Goal: Transaction & Acquisition: Download file/media

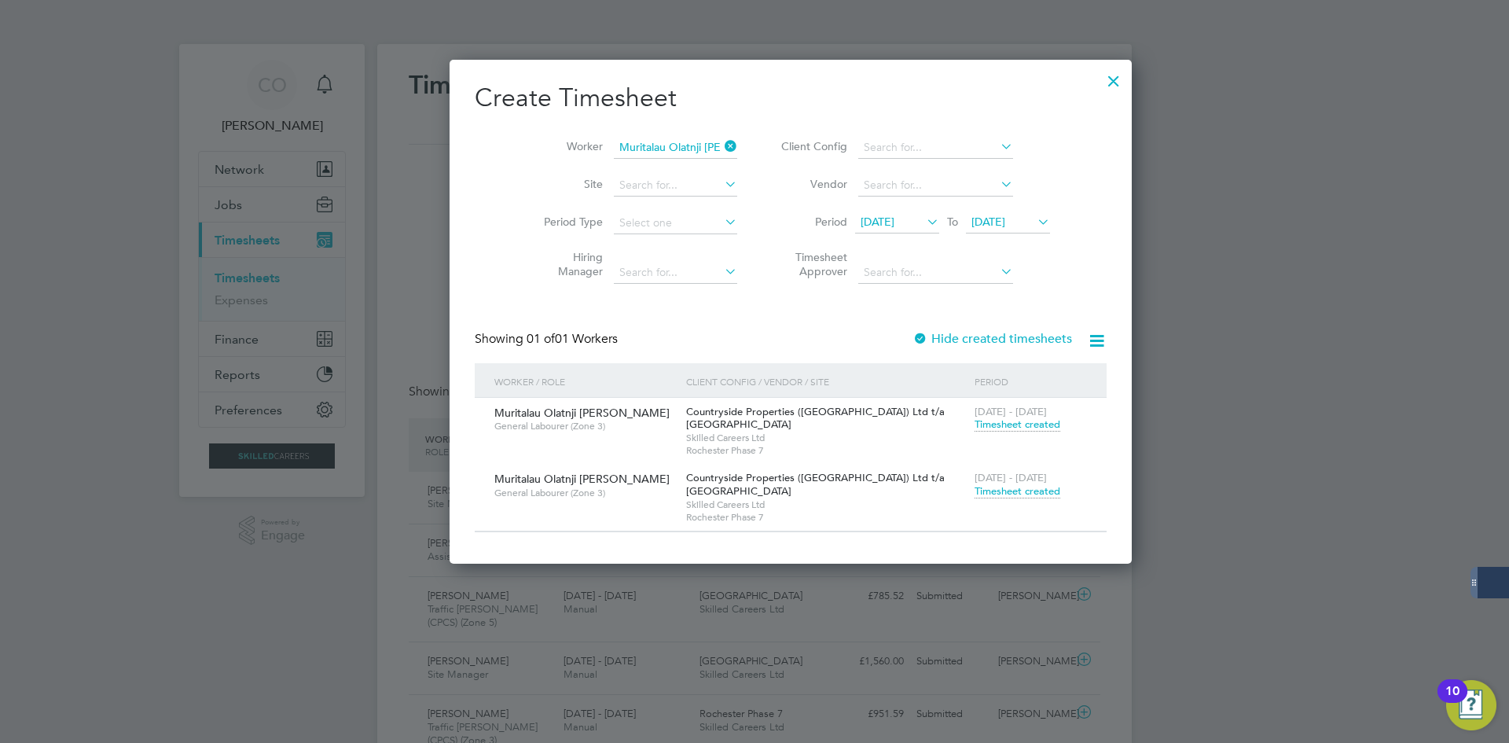
click at [974, 491] on span "Timesheet created" at bounding box center [1017, 491] width 86 height 14
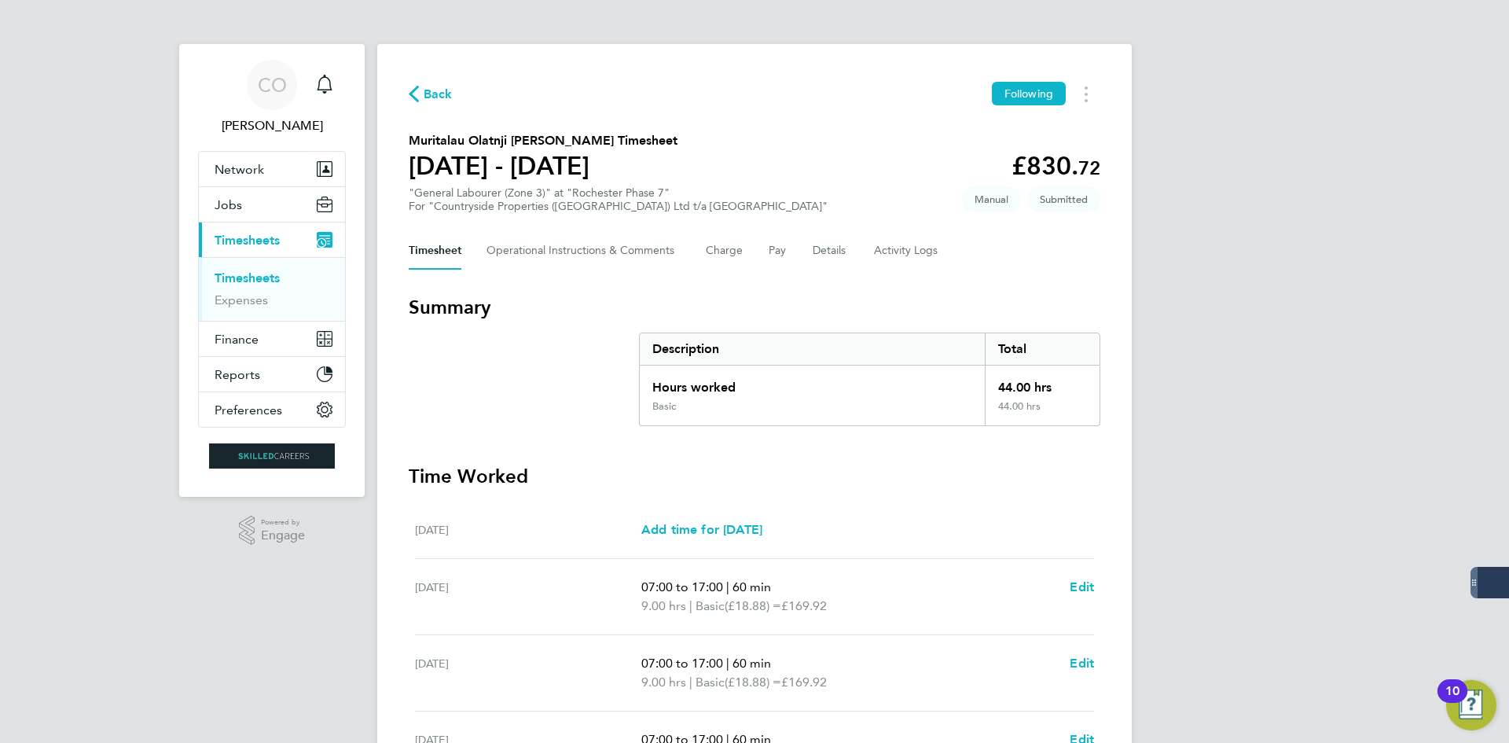
click at [435, 94] on span "Back" at bounding box center [438, 94] width 29 height 19
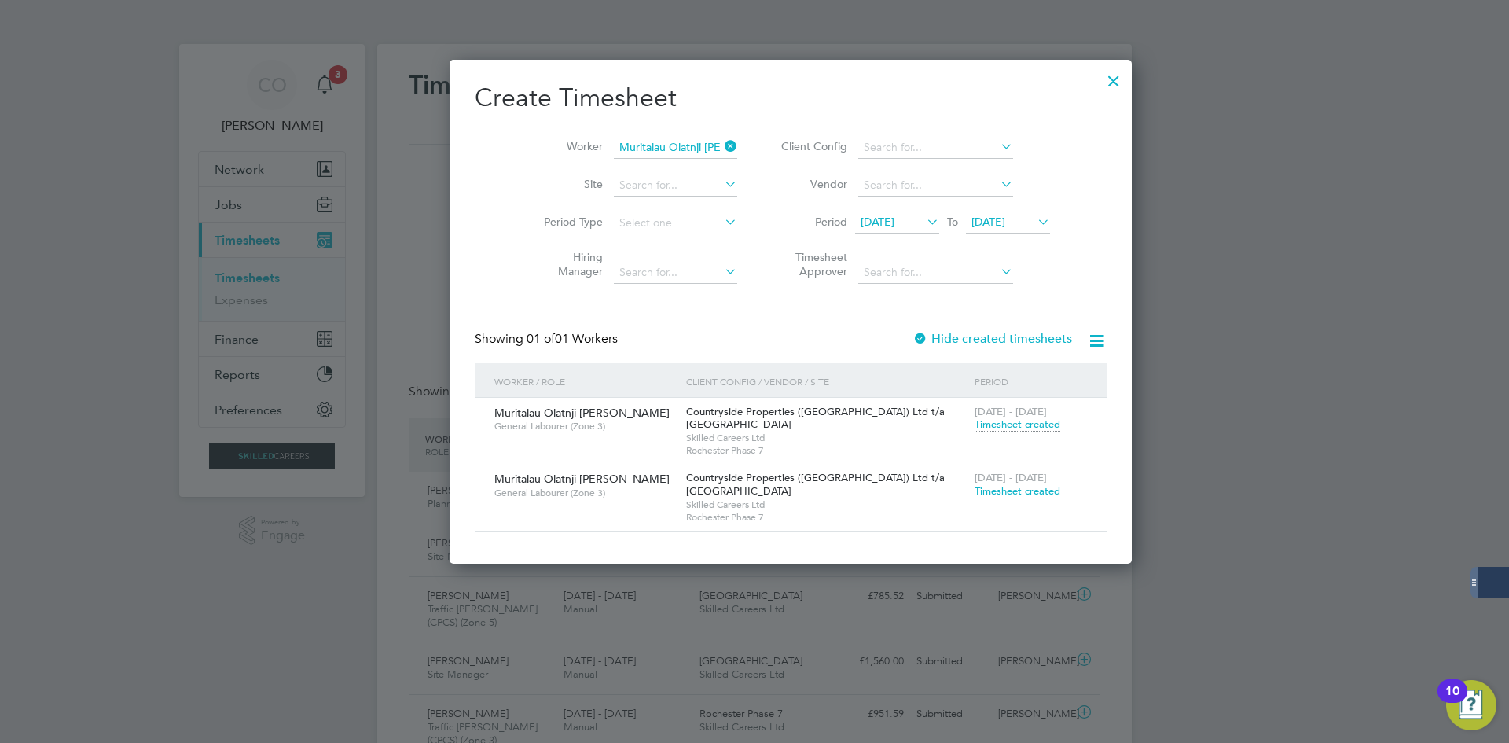
click at [970, 500] on div "[DATE] - [DATE] Timesheet created" at bounding box center [1030, 485] width 120 height 42
click at [974, 490] on span "Timesheet created" at bounding box center [1017, 491] width 86 height 14
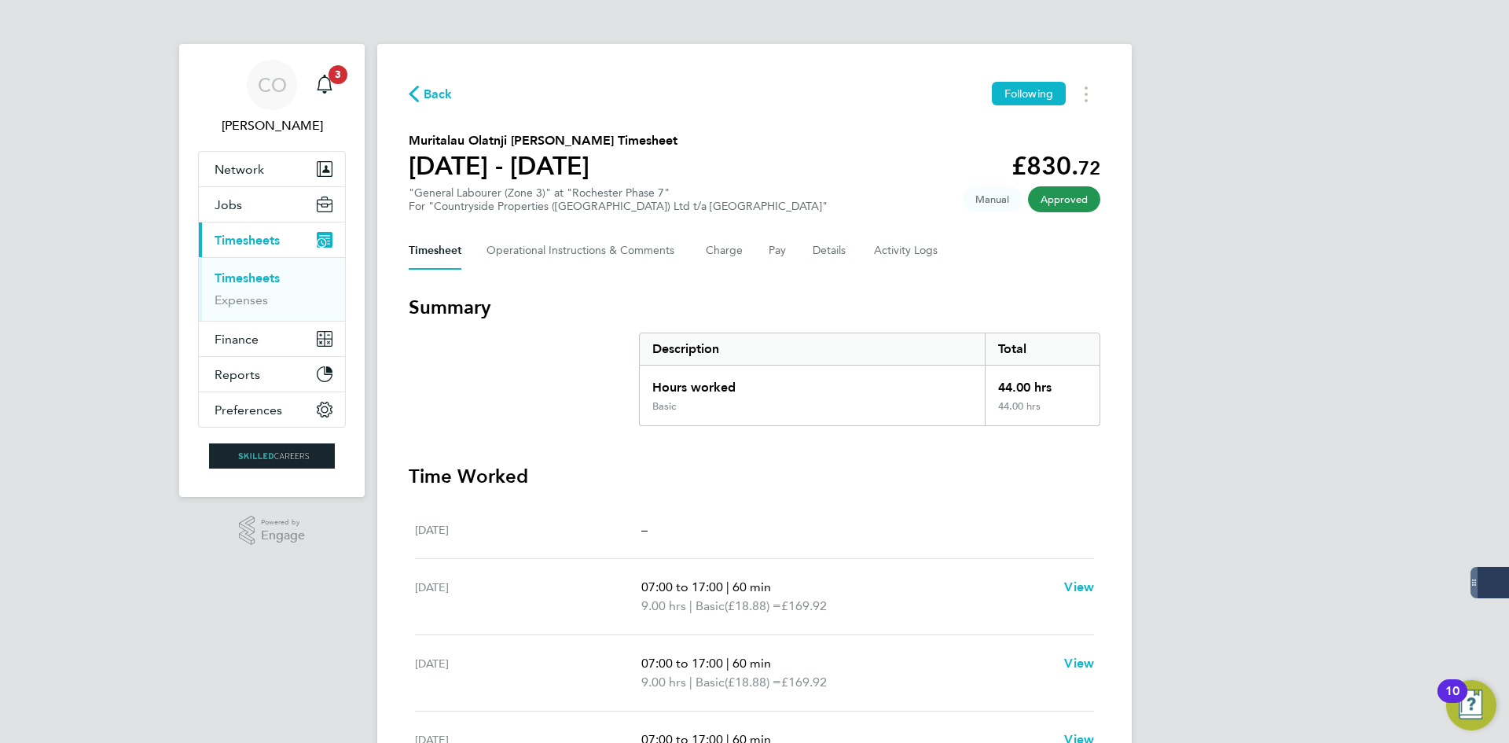
click at [453, 99] on div "Back Following" at bounding box center [754, 94] width 691 height 24
click at [448, 96] on span "Back" at bounding box center [438, 94] width 29 height 19
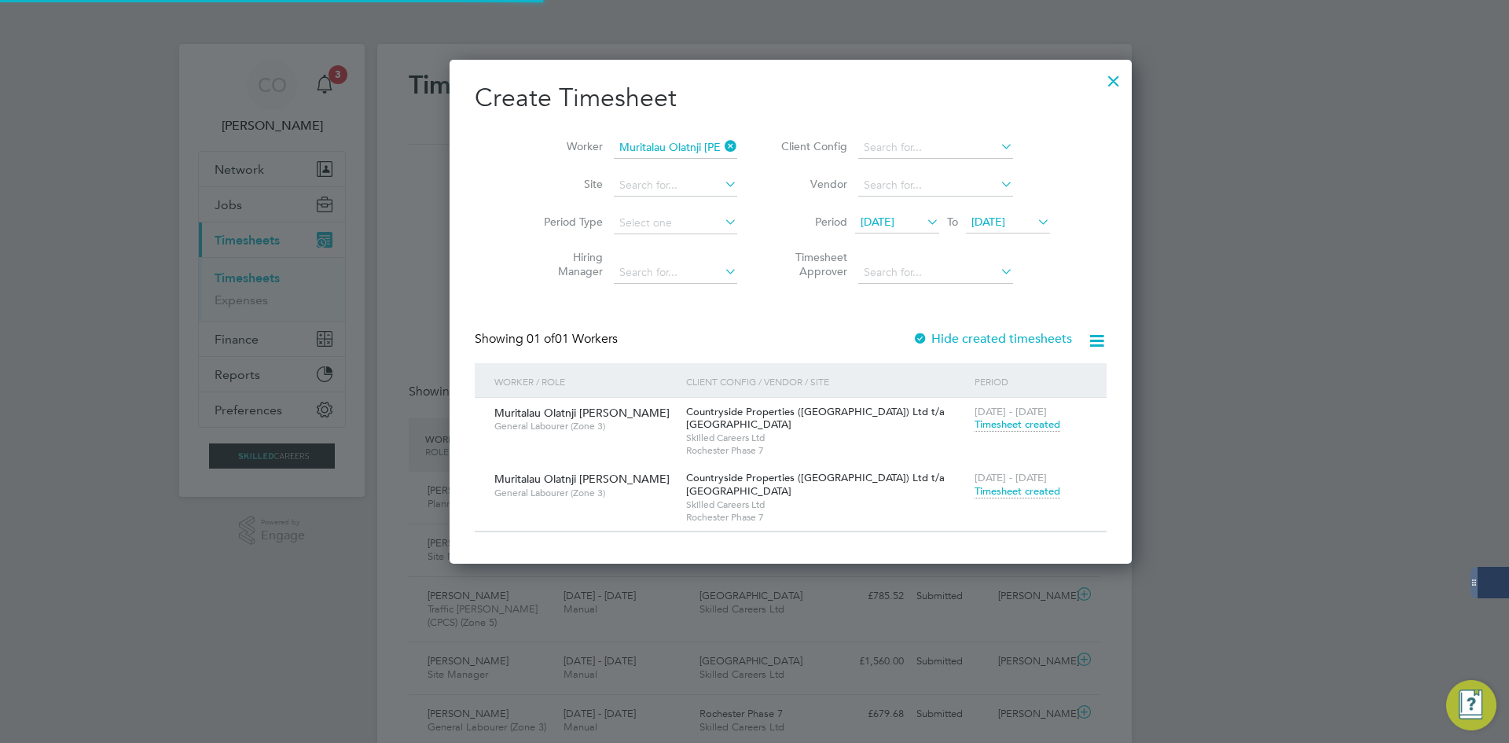
scroll to position [40, 137]
click at [721, 151] on icon at bounding box center [721, 146] width 0 height 22
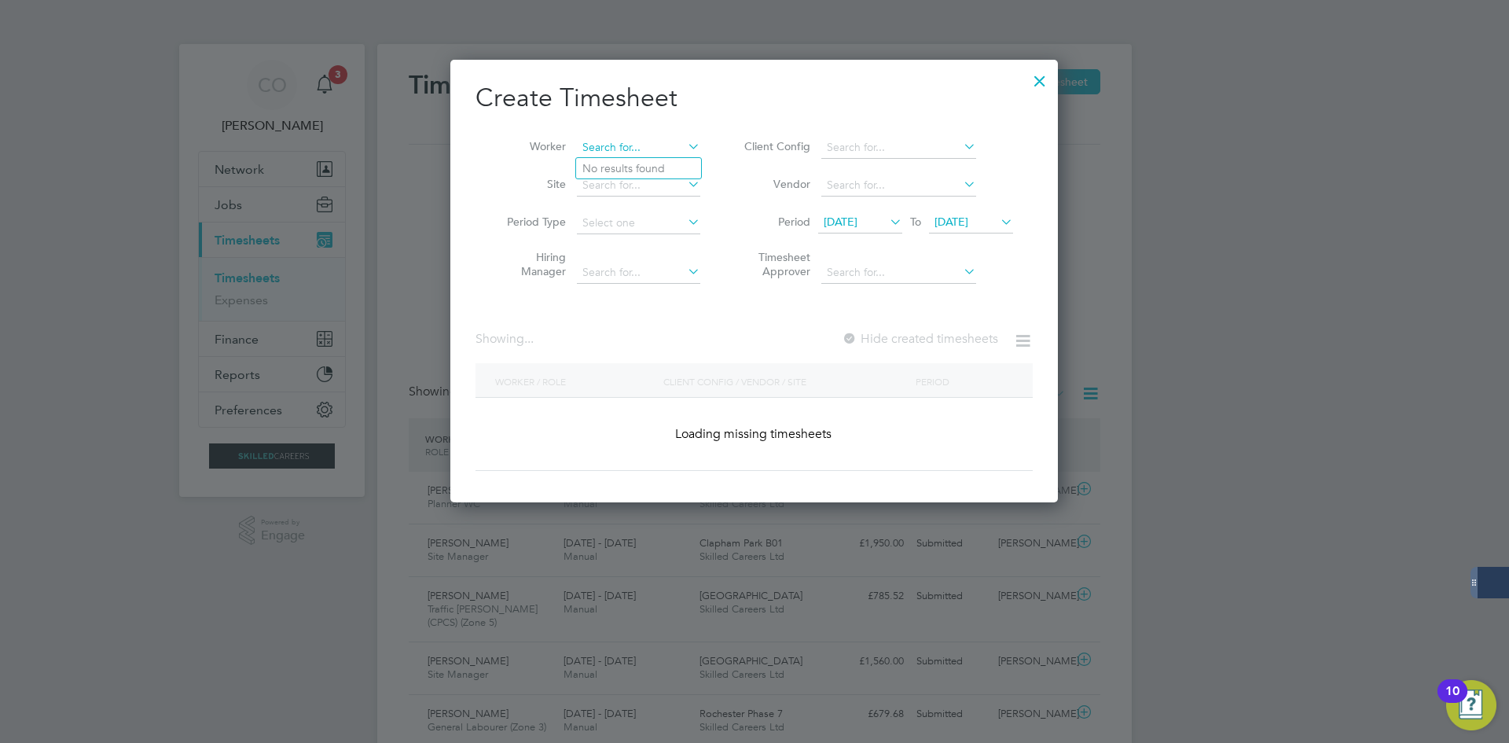
click at [631, 141] on input at bounding box center [638, 148] width 123 height 22
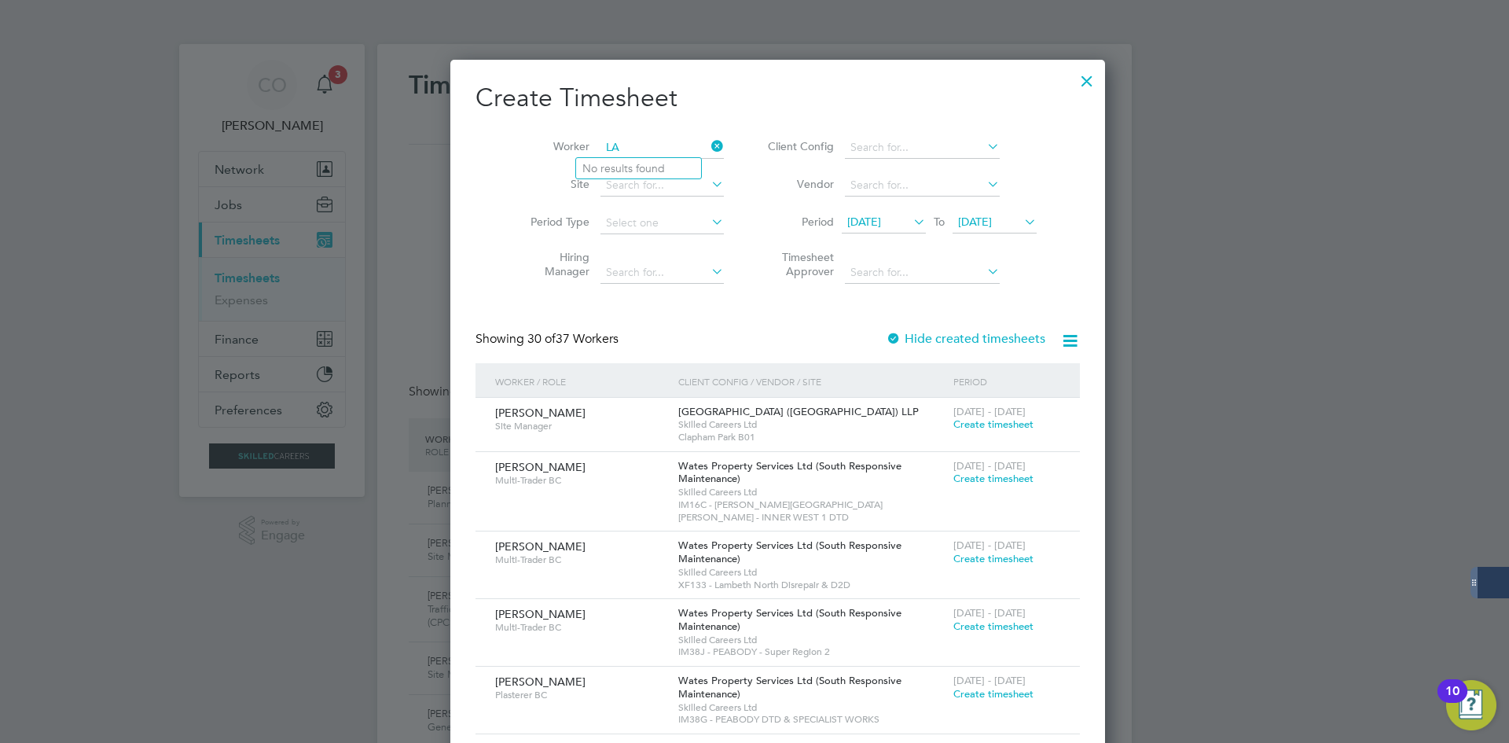
type input "L"
click at [677, 166] on b "[PERSON_NAME]" at bounding box center [722, 168] width 91 height 13
type input "[PERSON_NAME]"
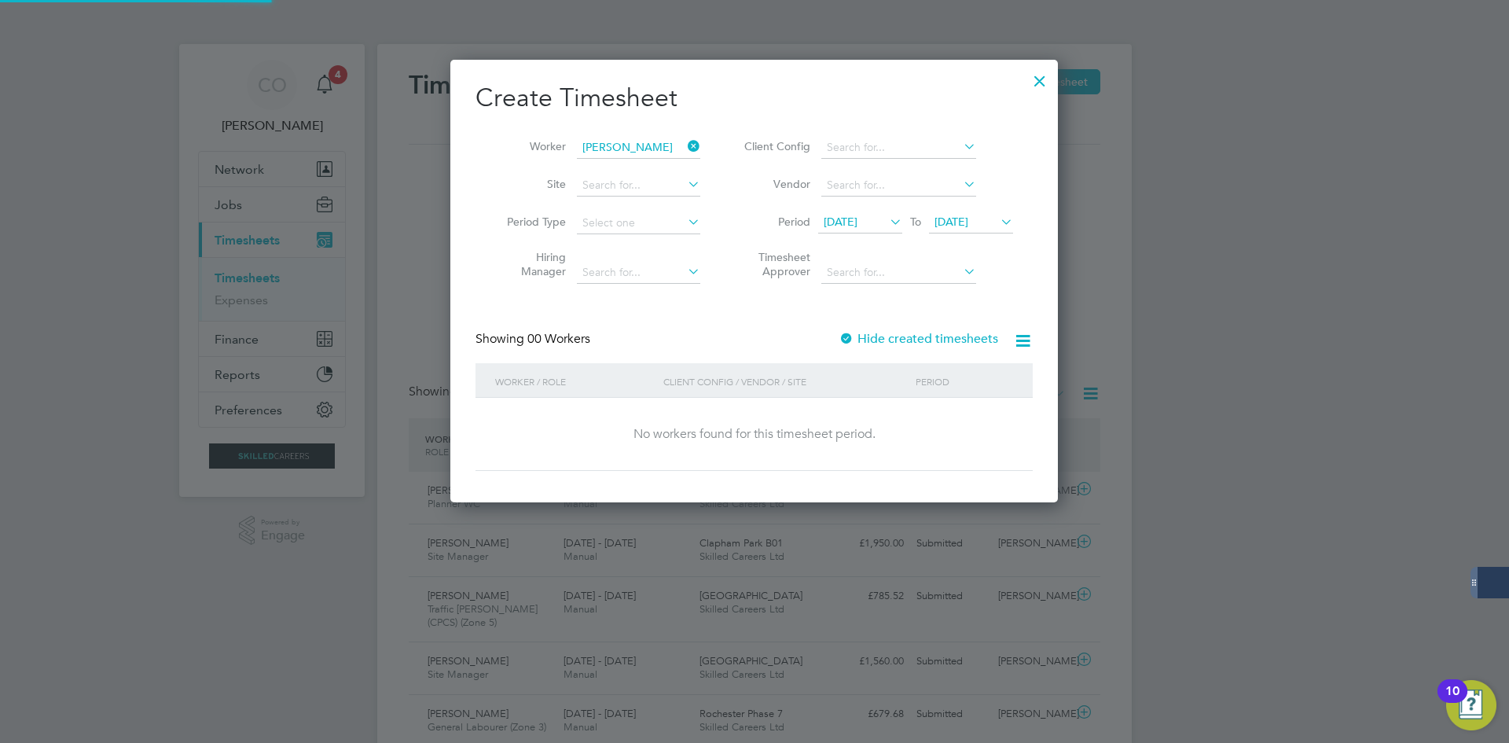
click at [921, 341] on label "Hide created timesheets" at bounding box center [918, 339] width 160 height 16
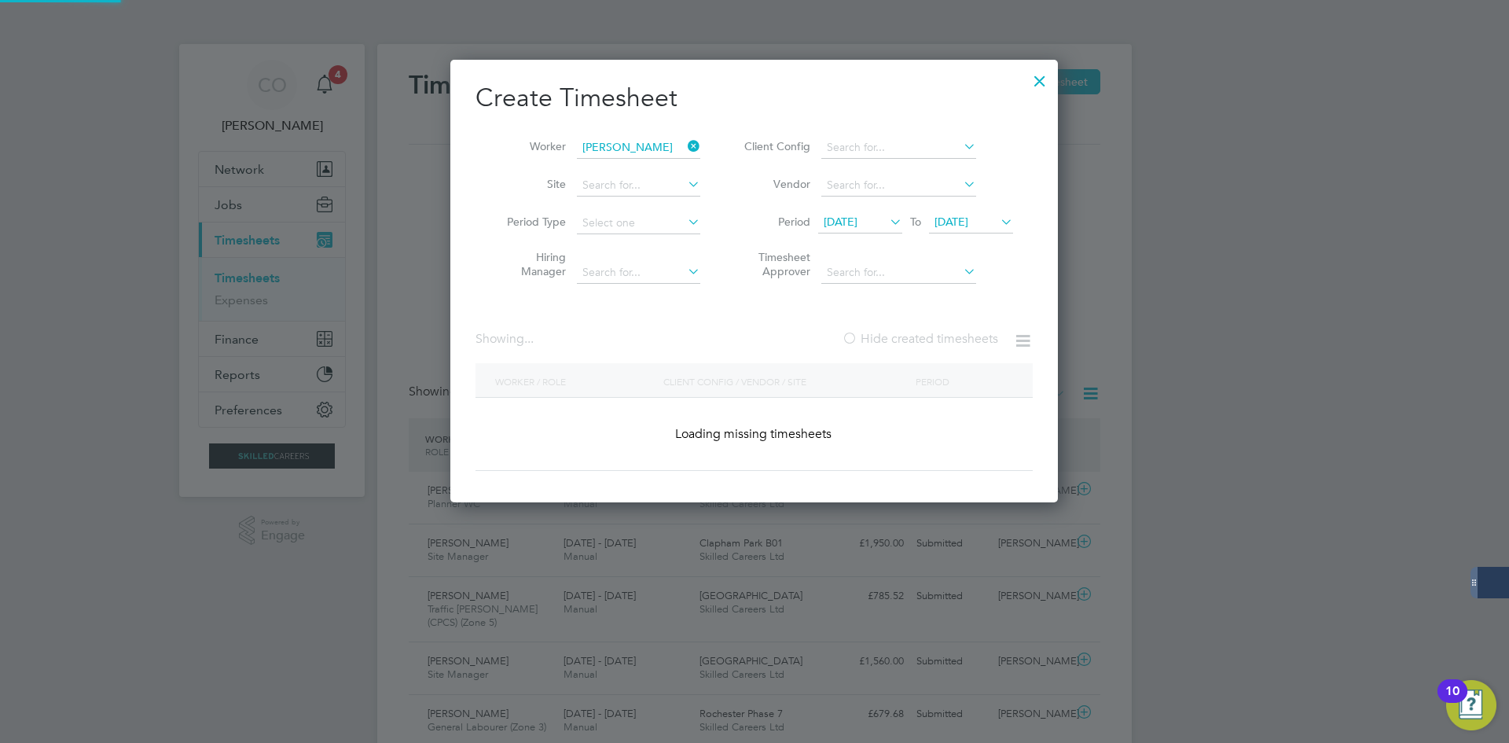
click at [921, 341] on label "Hide created timesheets" at bounding box center [920, 339] width 156 height 16
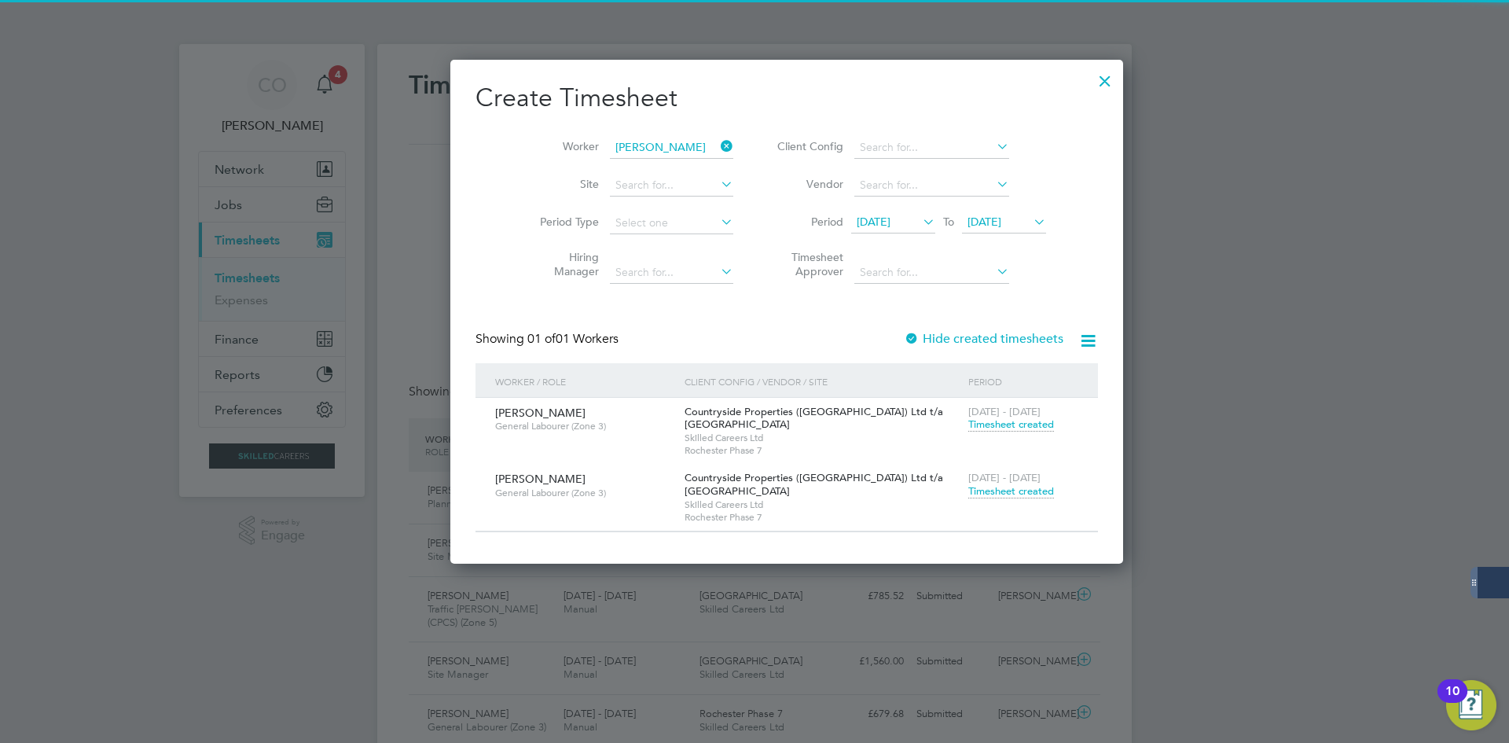
click at [968, 496] on span "Timesheet created" at bounding box center [1011, 491] width 86 height 14
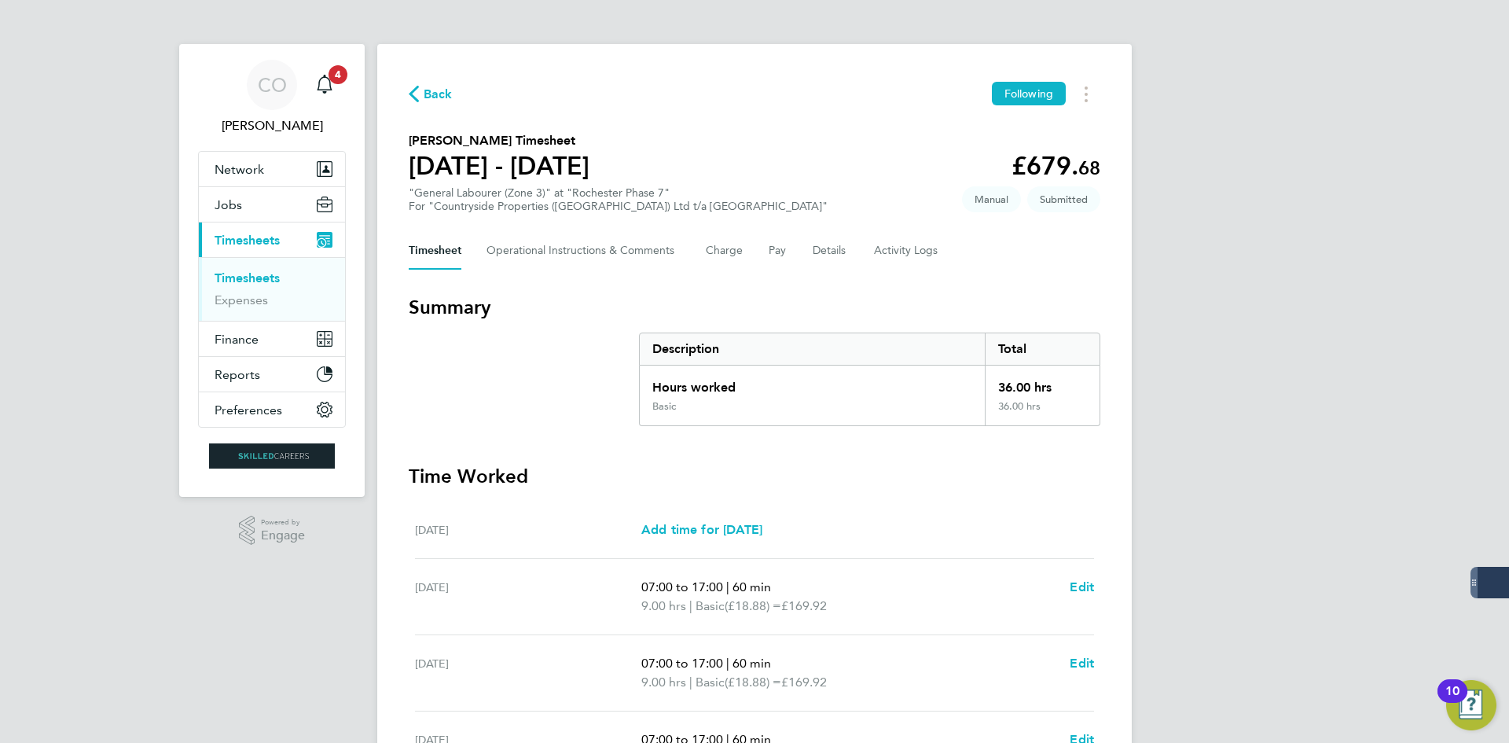
click at [425, 93] on span "Back" at bounding box center [438, 94] width 29 height 19
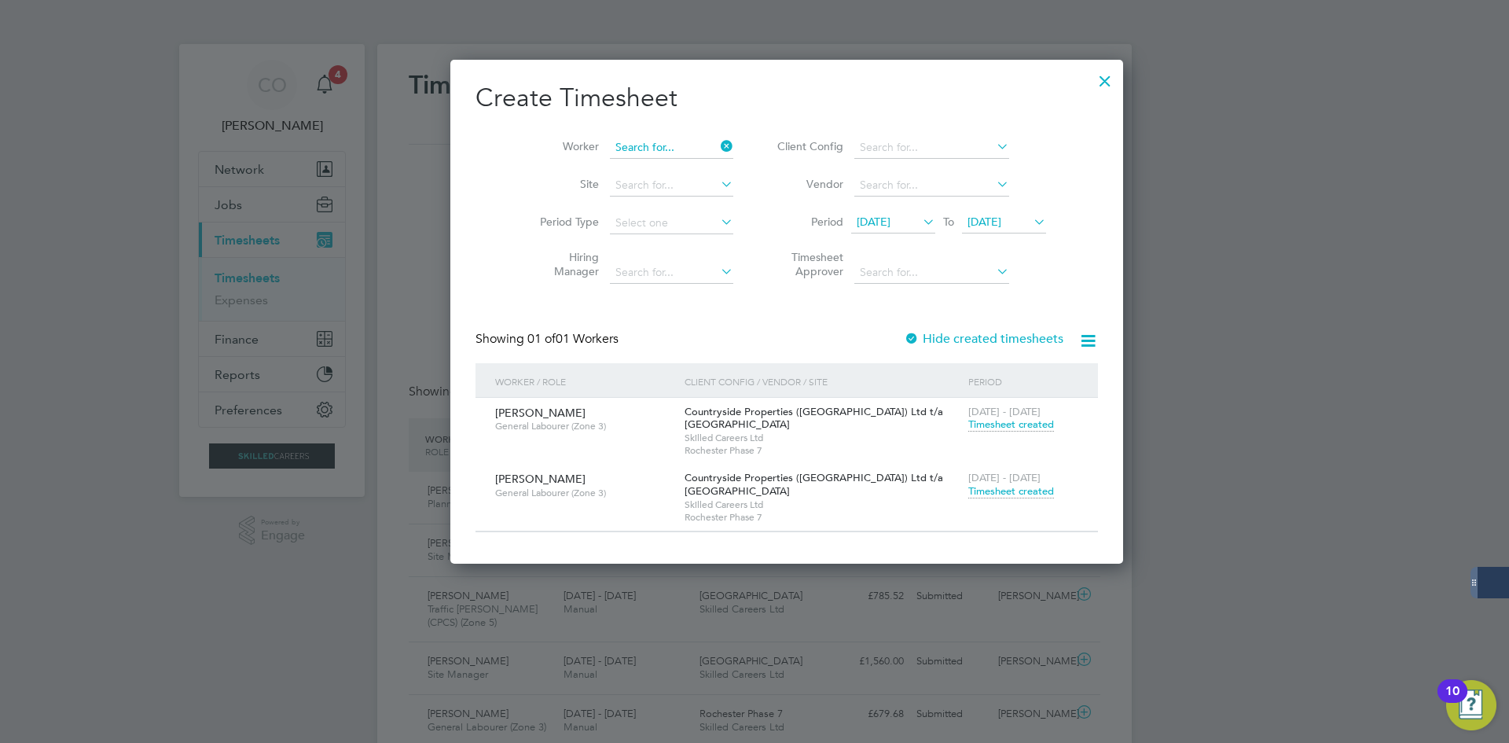
click at [682, 140] on input at bounding box center [671, 148] width 123 height 22
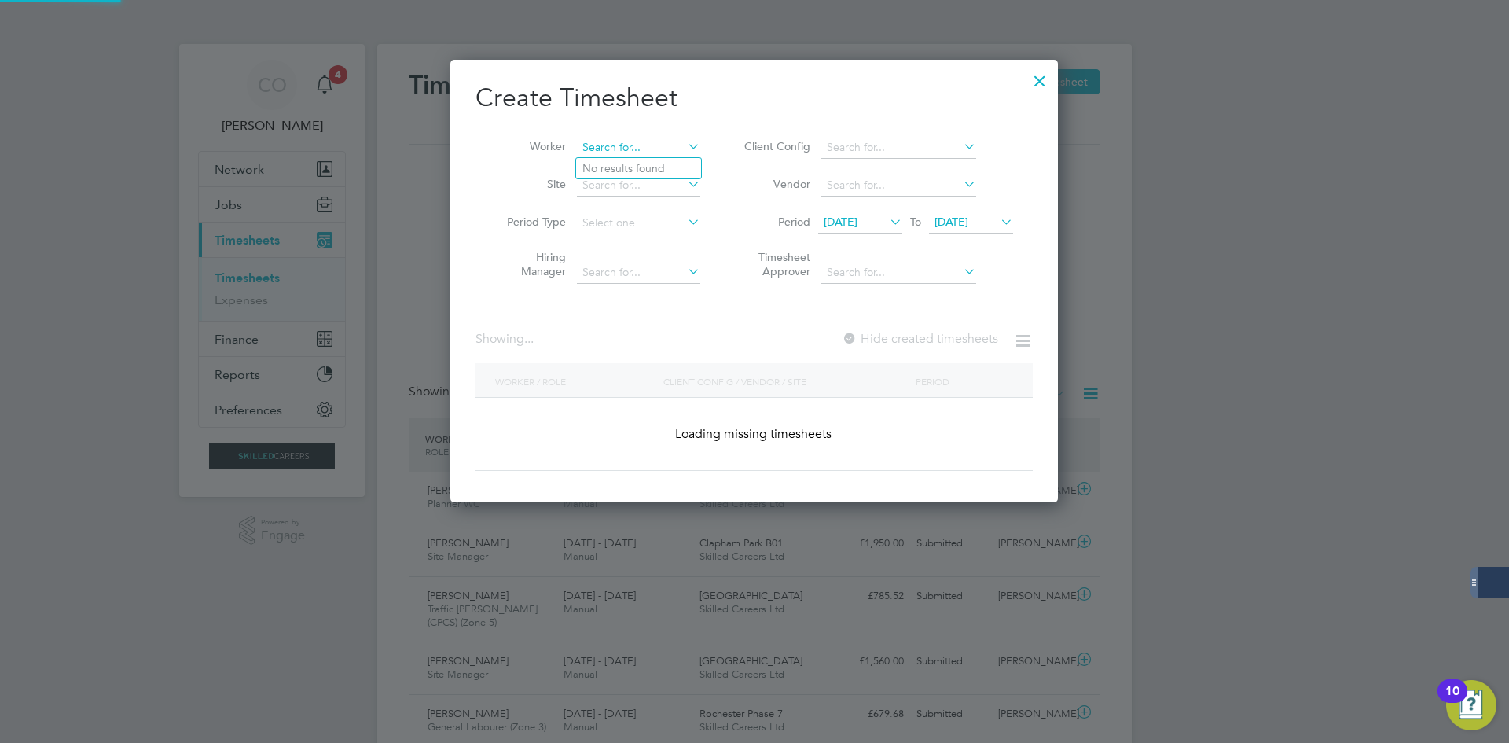
click at [658, 147] on input at bounding box center [638, 148] width 123 height 22
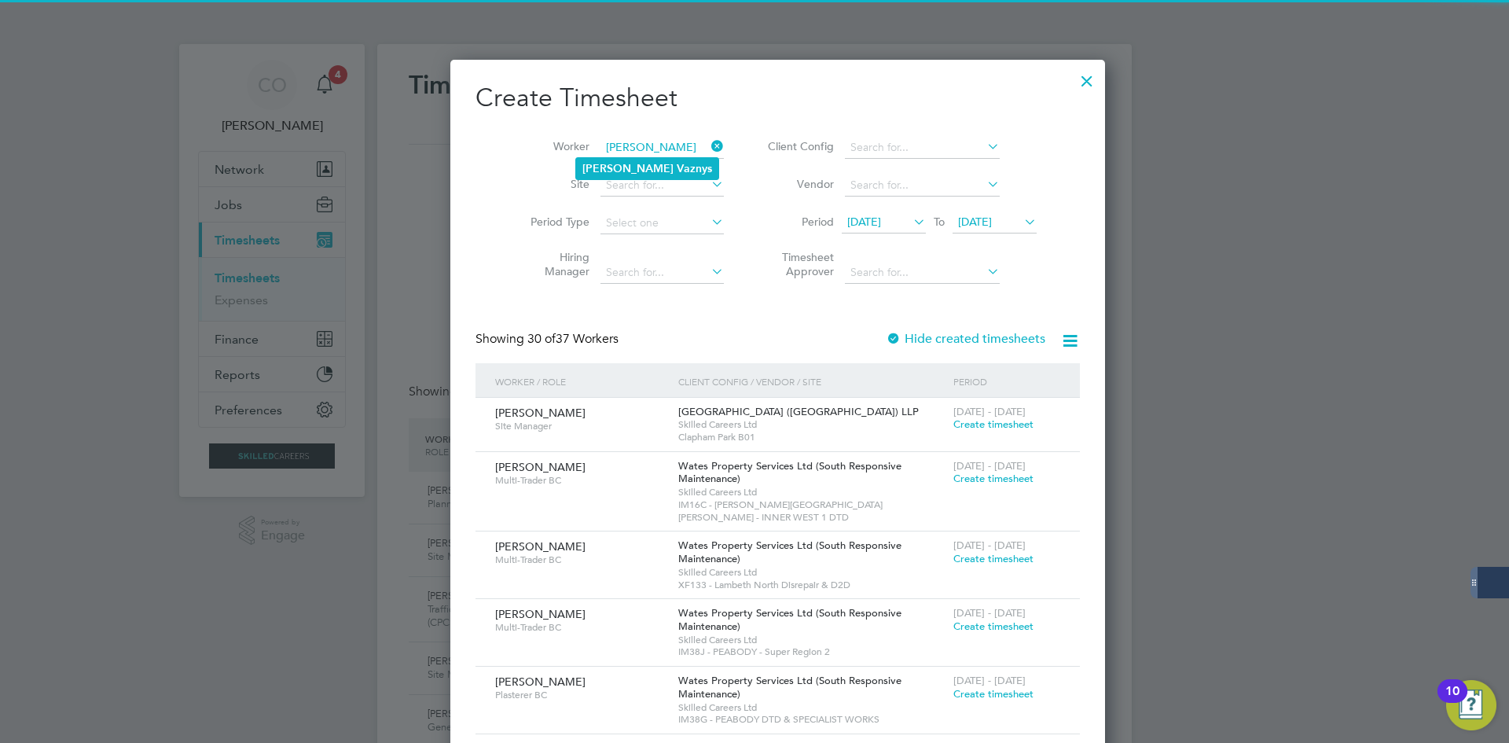
click at [673, 171] on li "[PERSON_NAME]" at bounding box center [647, 168] width 142 height 21
type input "[PERSON_NAME]"
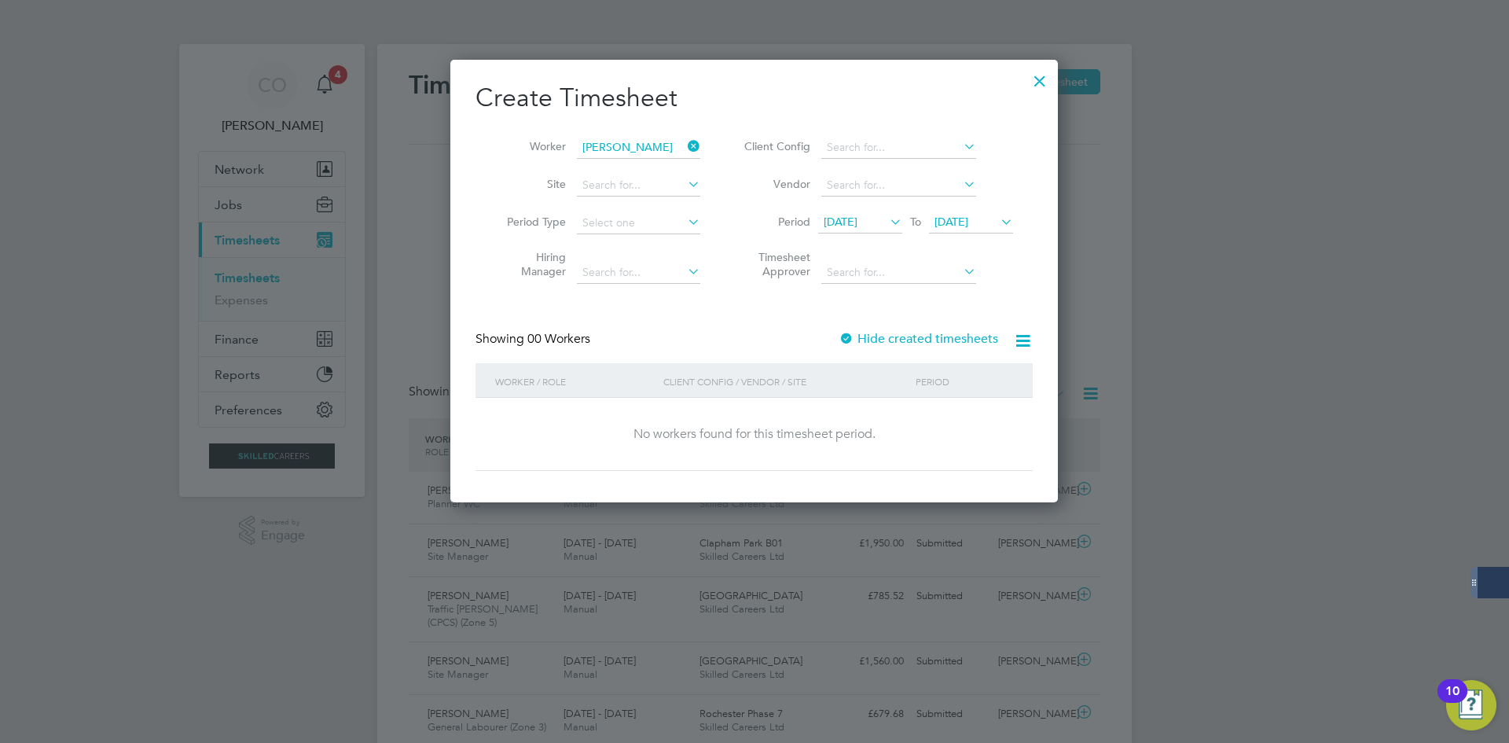
click at [871, 332] on label "Hide created timesheets" at bounding box center [918, 339] width 160 height 16
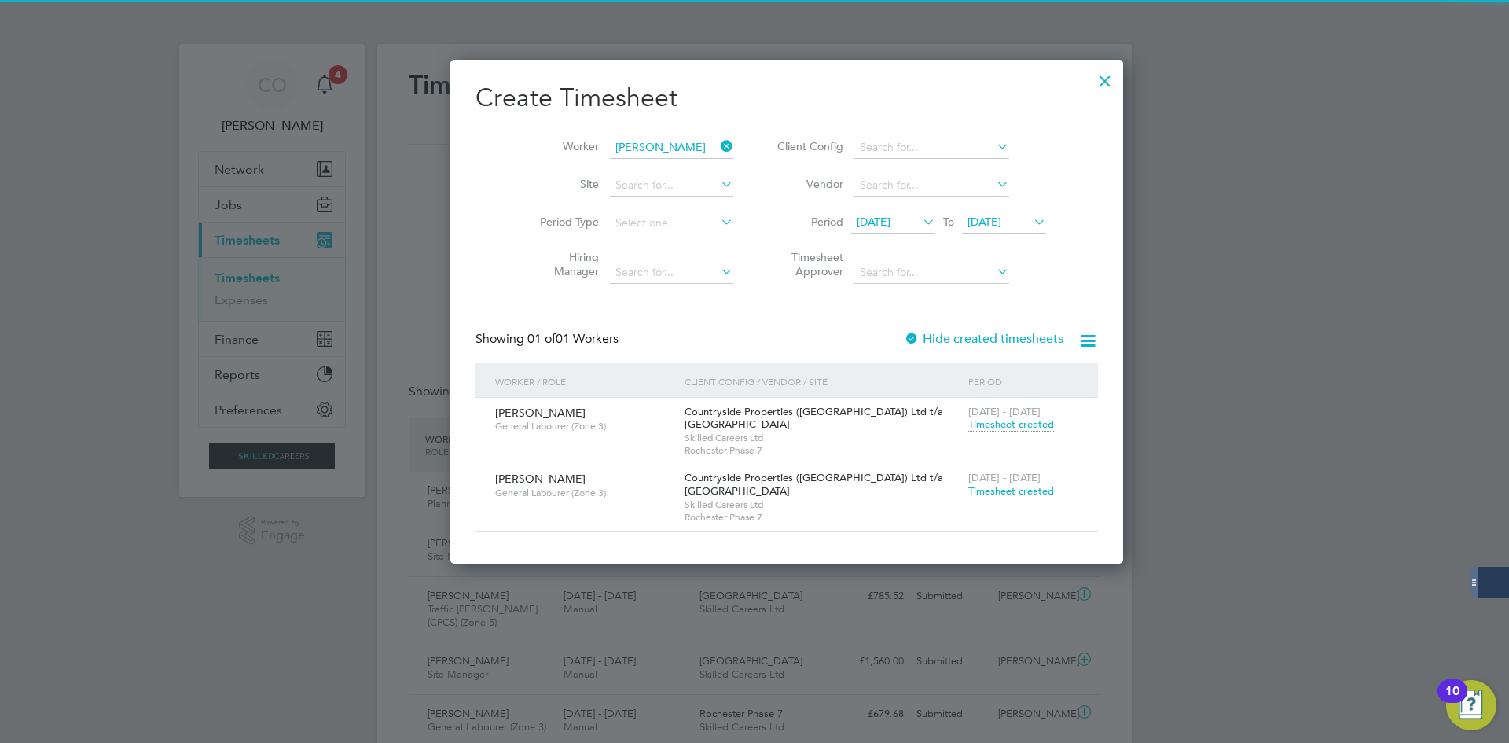
click at [968, 496] on span "Timesheet created" at bounding box center [1011, 491] width 86 height 14
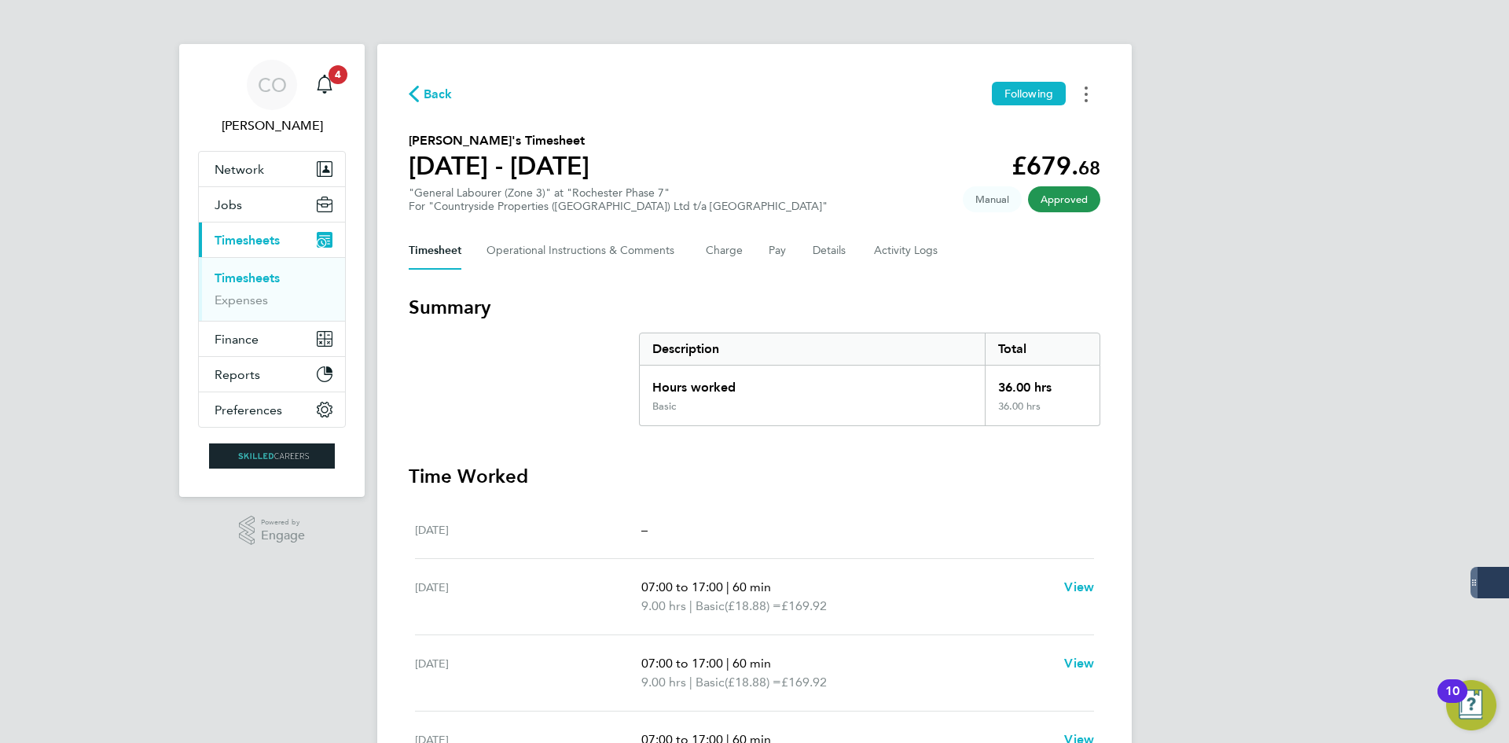
click at [1085, 89] on circle "Timesheets Menu" at bounding box center [1085, 87] width 3 height 3
click at [1014, 130] on link "Download timesheet" at bounding box center [1005, 128] width 189 height 31
click at [431, 100] on span "Back" at bounding box center [438, 94] width 29 height 19
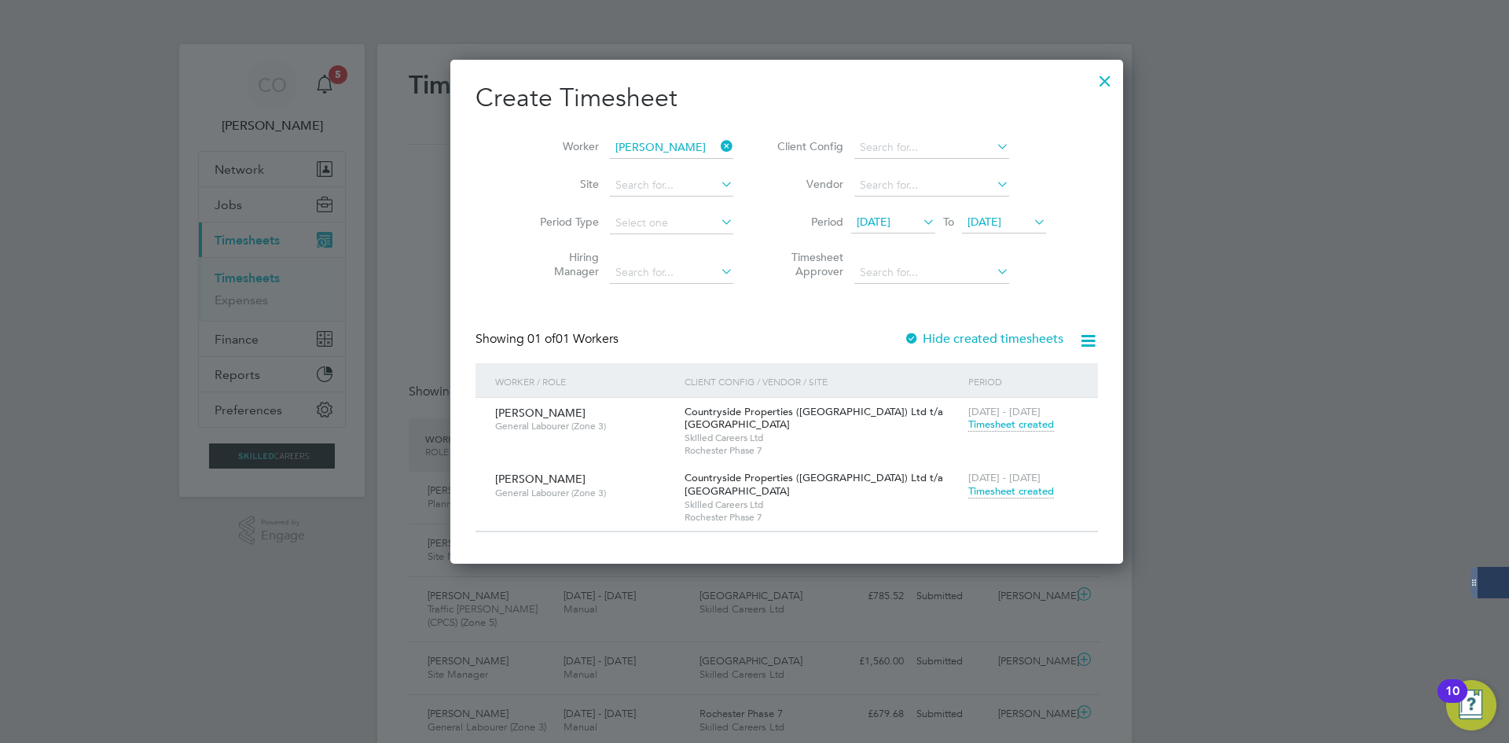
drag, startPoint x: 690, startPoint y: 143, endPoint x: 644, endPoint y: 143, distance: 45.6
click at [717, 143] on icon at bounding box center [717, 146] width 0 height 22
click at [644, 143] on input at bounding box center [671, 148] width 123 height 22
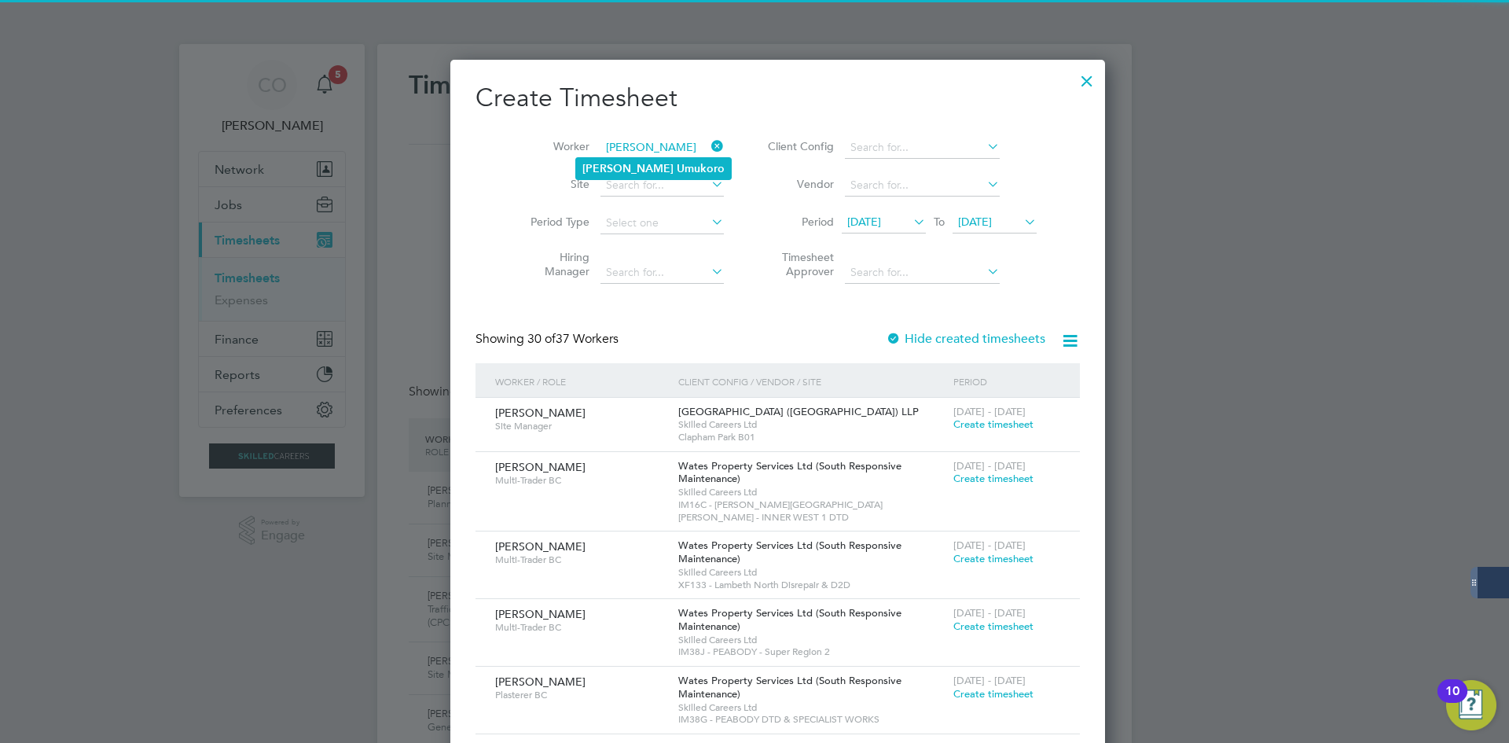
click at [677, 171] on b "Umukoro" at bounding box center [701, 168] width 48 height 13
type input "[PERSON_NAME]"
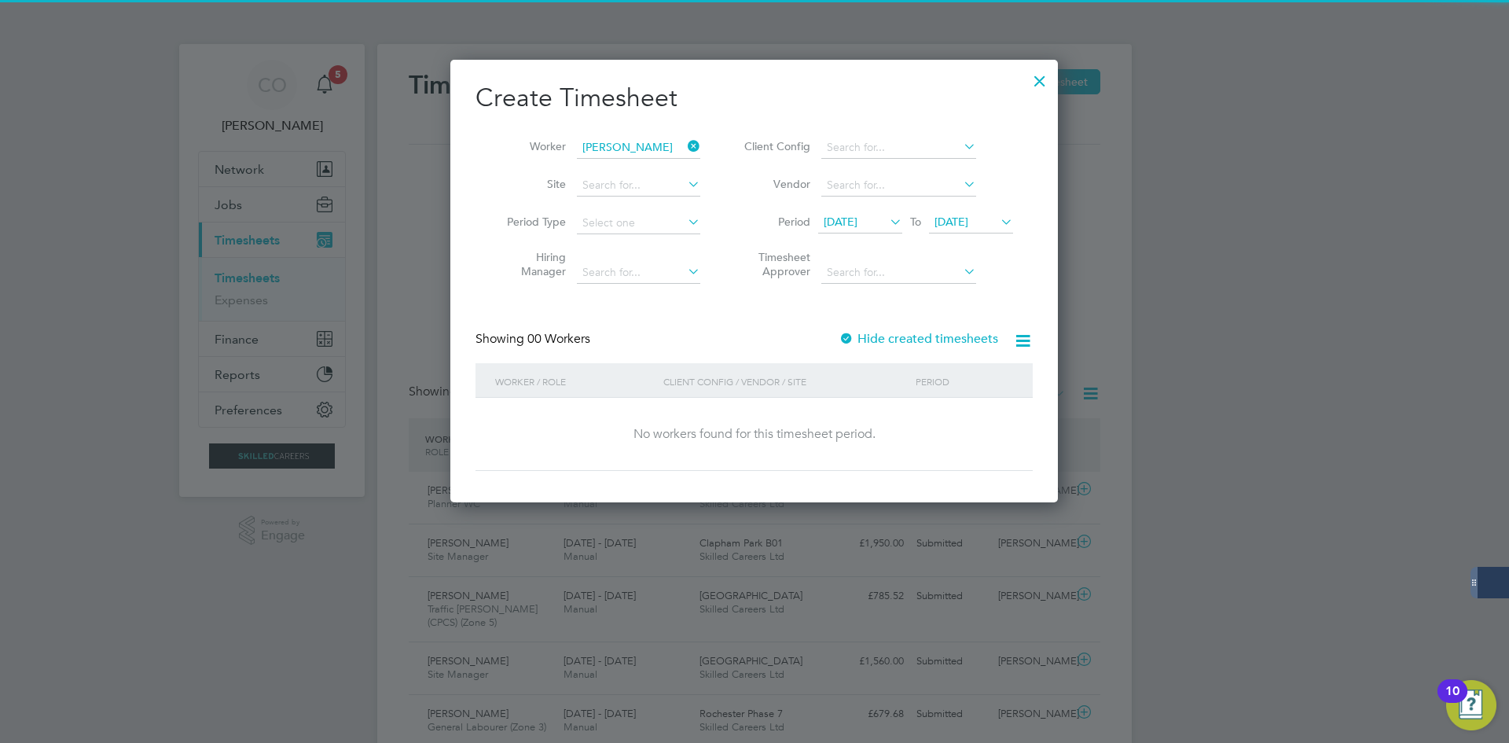
click at [890, 346] on div "Hide created timesheets" at bounding box center [919, 339] width 163 height 17
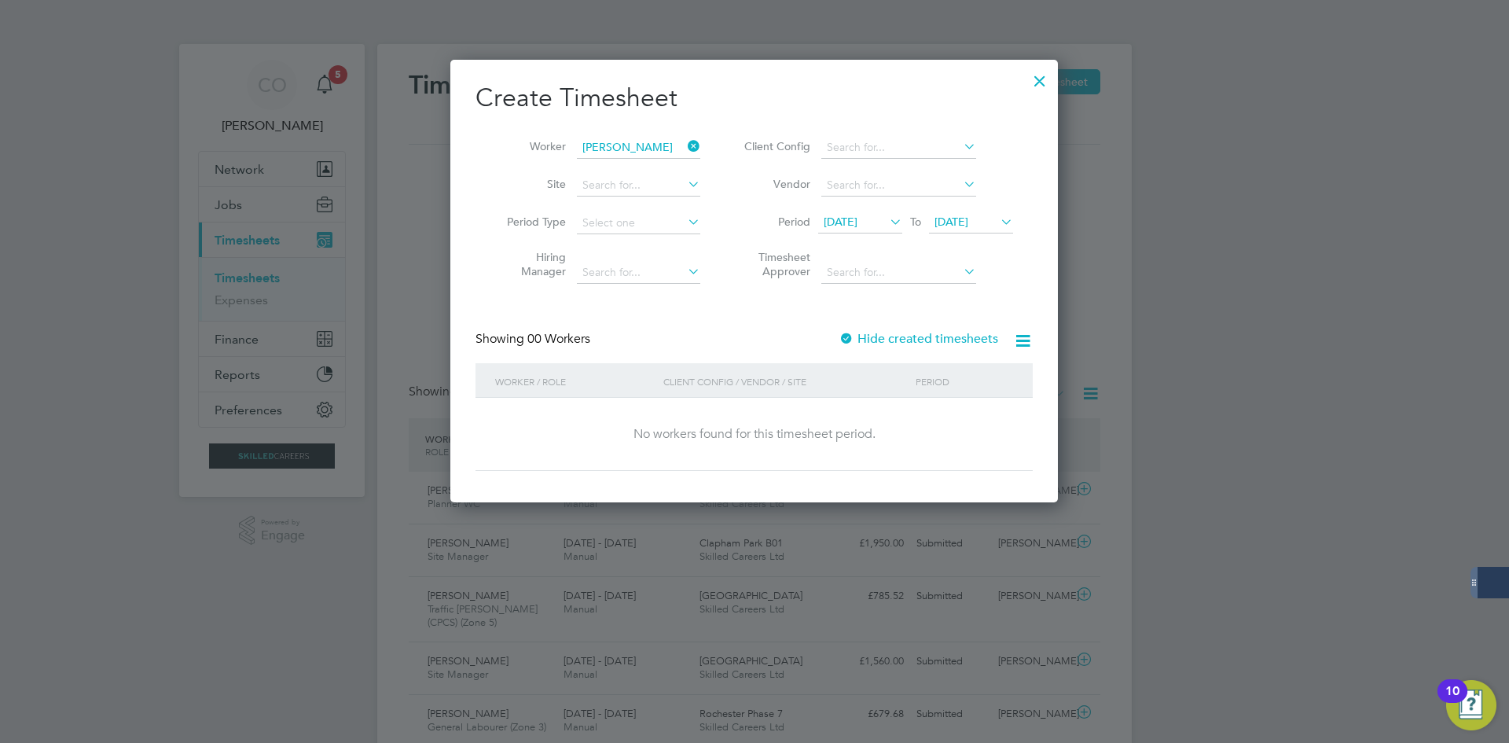
click at [890, 346] on div "Hide created timesheets" at bounding box center [919, 339] width 163 height 17
click at [890, 341] on label "Hide created timesheets" at bounding box center [918, 339] width 160 height 16
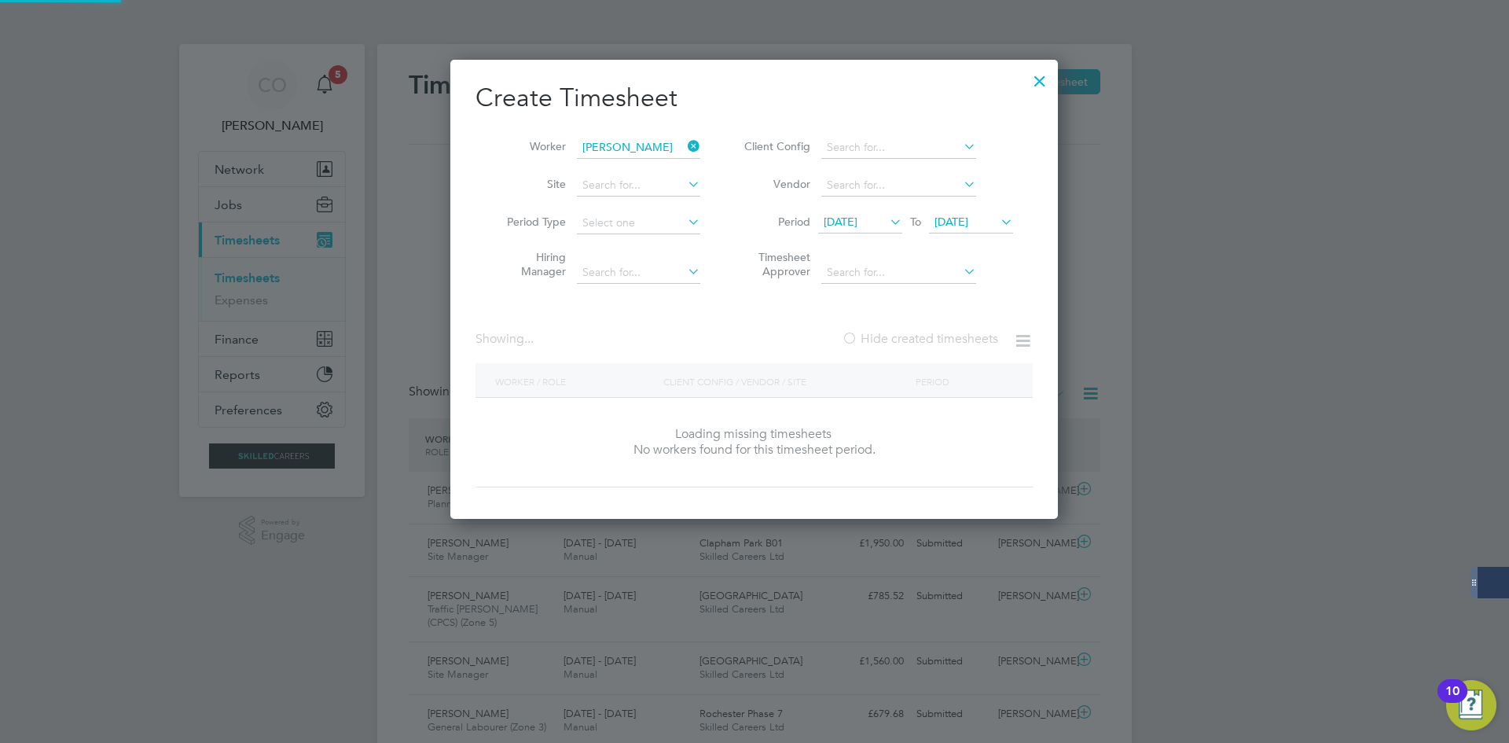
click at [890, 341] on label "Hide created timesheets" at bounding box center [920, 339] width 156 height 16
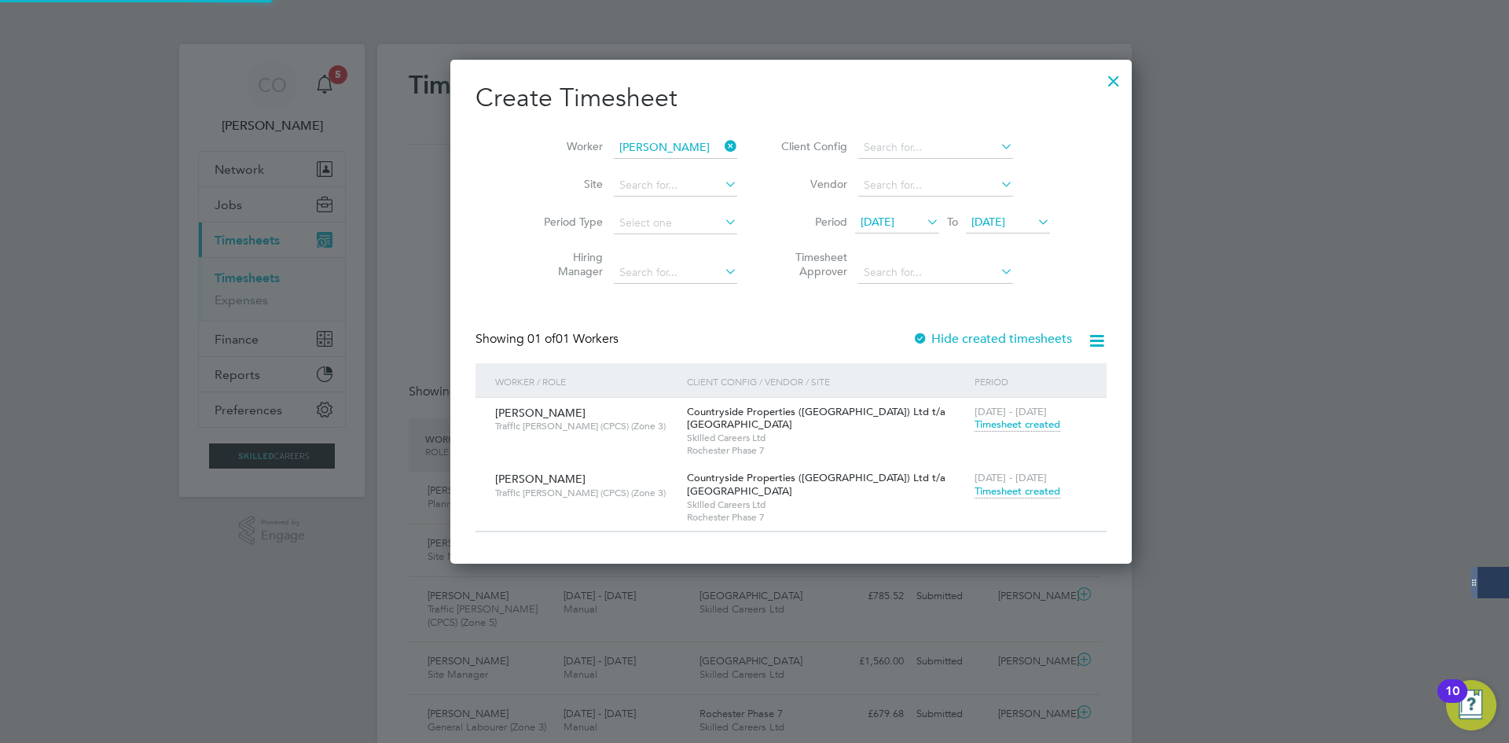
click at [974, 490] on span "Timesheet created" at bounding box center [1017, 491] width 86 height 14
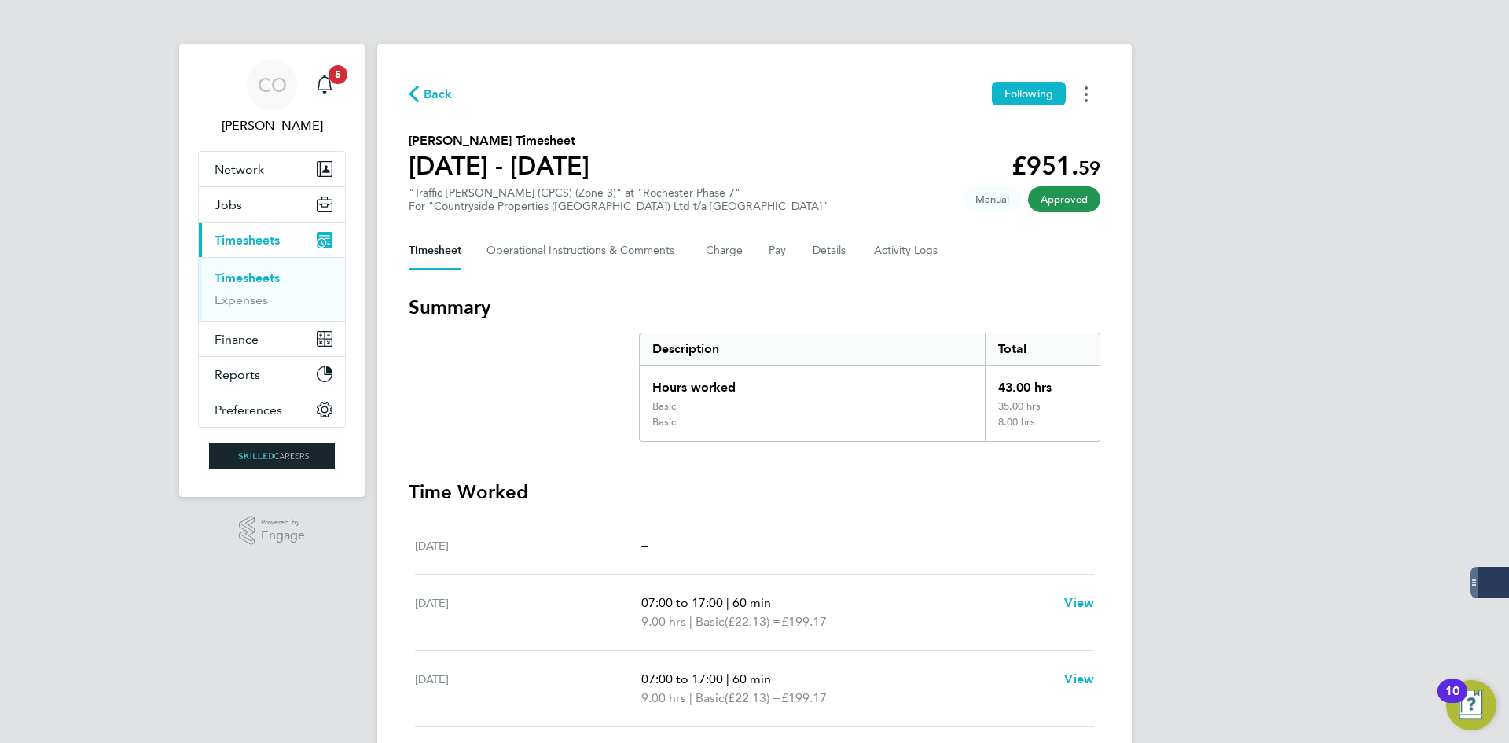
click at [1091, 101] on button "Timesheets Menu" at bounding box center [1086, 94] width 28 height 24
click at [1009, 136] on link "Download timesheet" at bounding box center [1005, 128] width 189 height 31
click at [434, 89] on span "Back" at bounding box center [438, 94] width 29 height 19
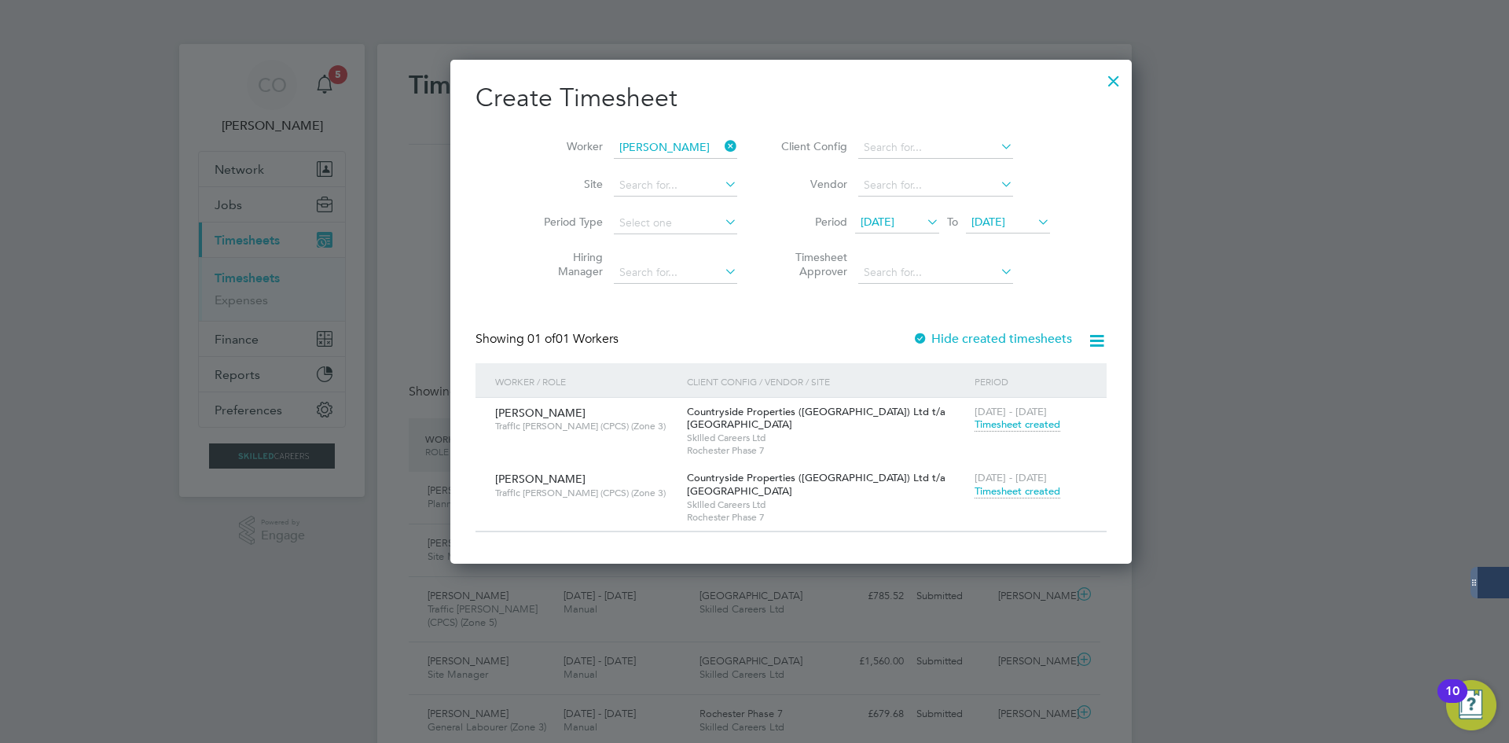
drag, startPoint x: 691, startPoint y: 143, endPoint x: 649, endPoint y: 145, distance: 42.5
click at [721, 141] on icon at bounding box center [721, 146] width 0 height 22
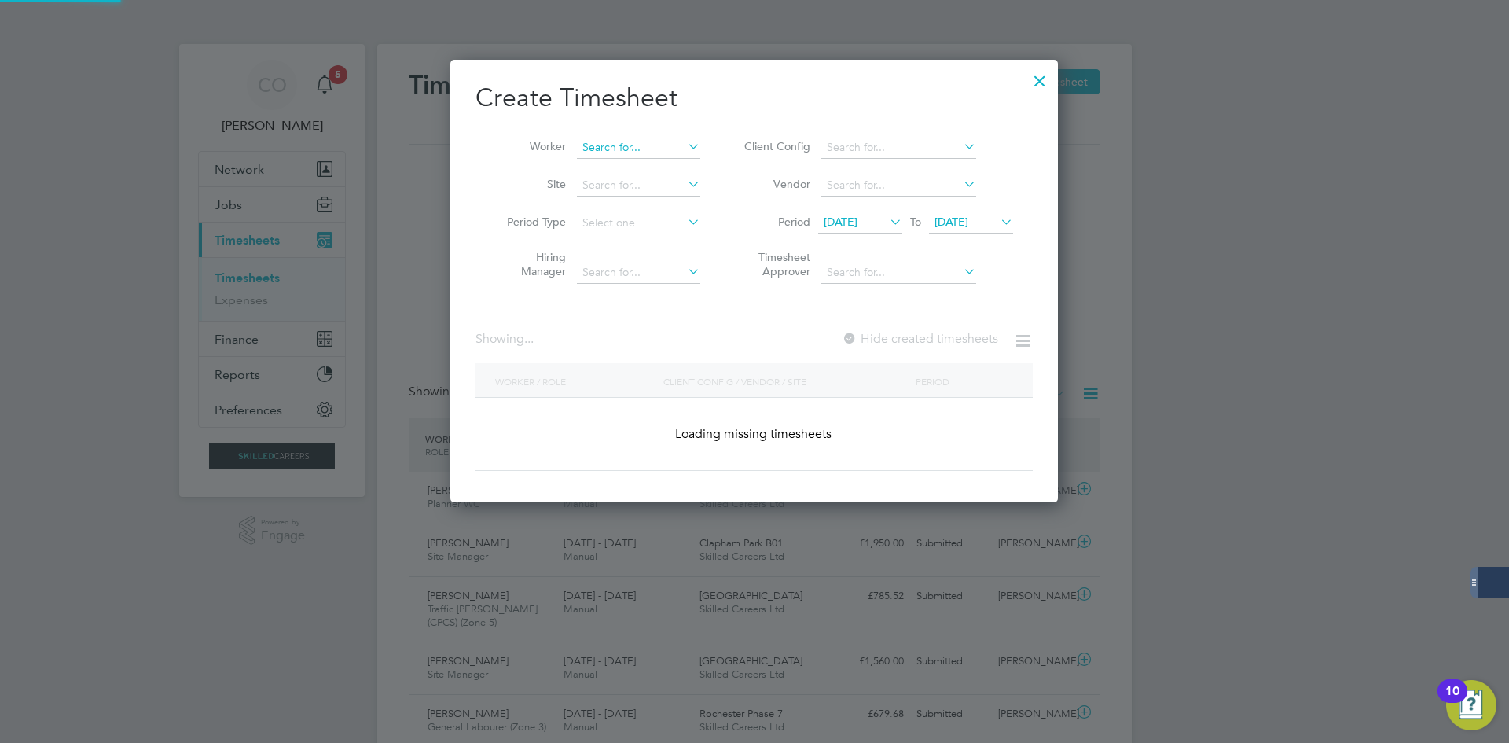
click at [618, 145] on input at bounding box center [638, 148] width 123 height 22
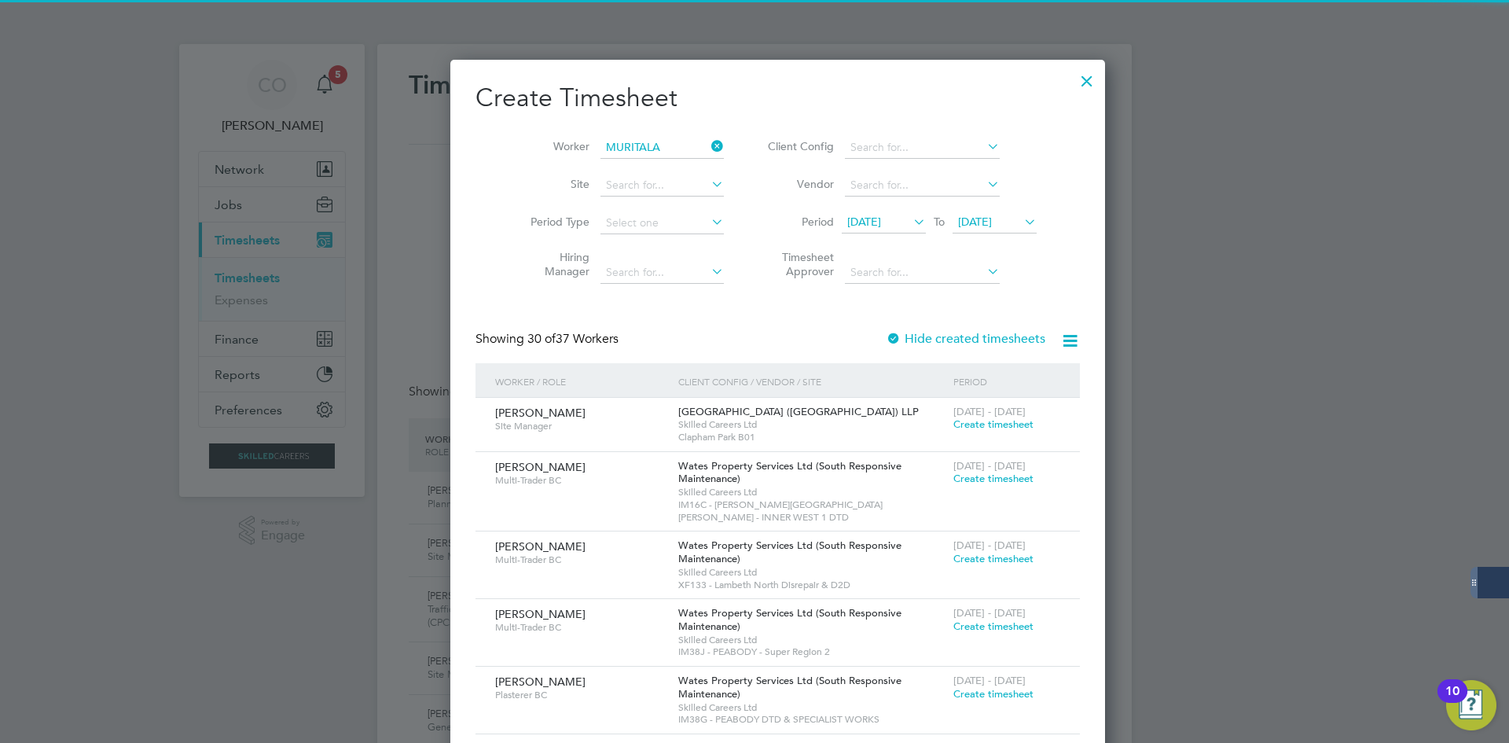
click at [672, 174] on li "Muritala u [GEOGRAPHIC_DATA] [PERSON_NAME]" at bounding box center [671, 168] width 191 height 21
type input "Muritalau Olatnji [PERSON_NAME]"
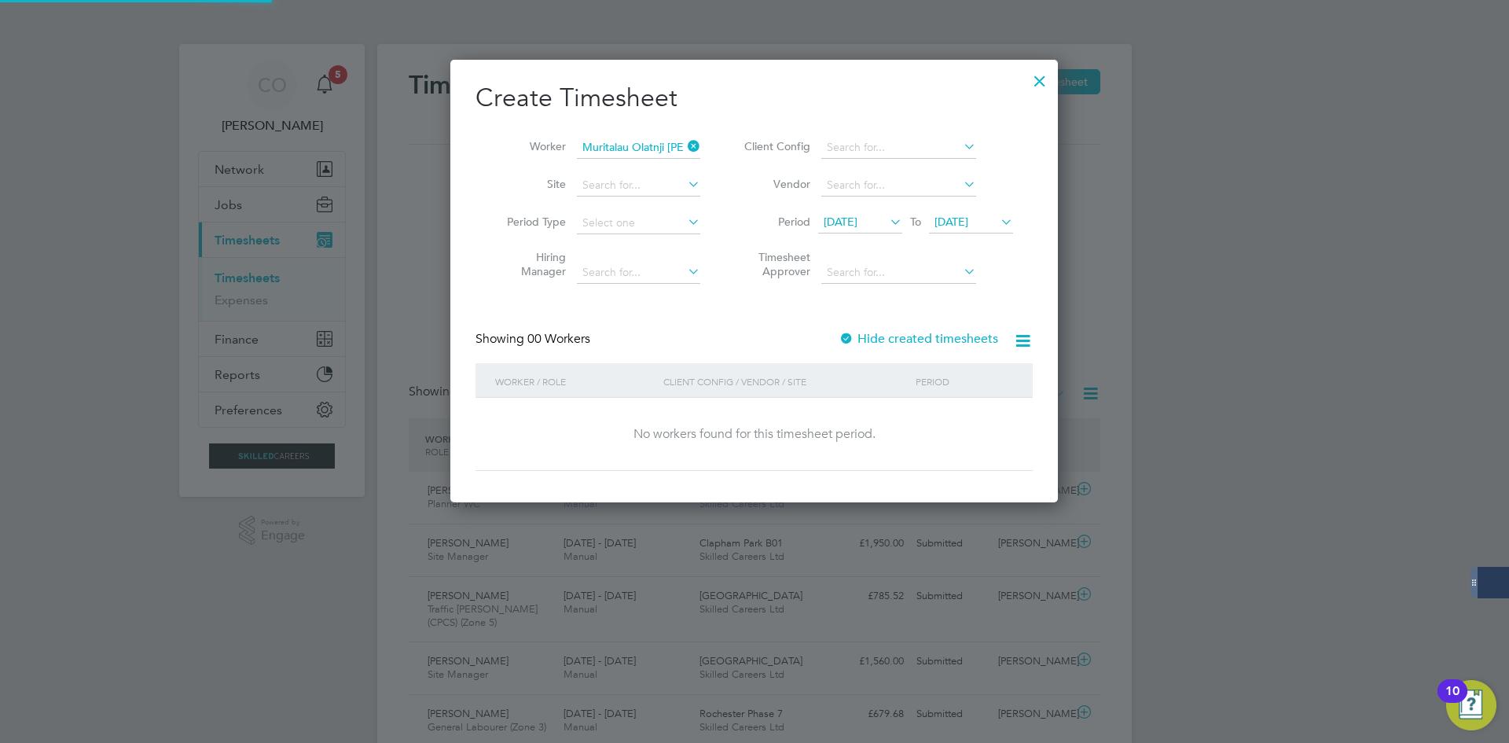
click at [931, 342] on label "Hide created timesheets" at bounding box center [918, 339] width 160 height 16
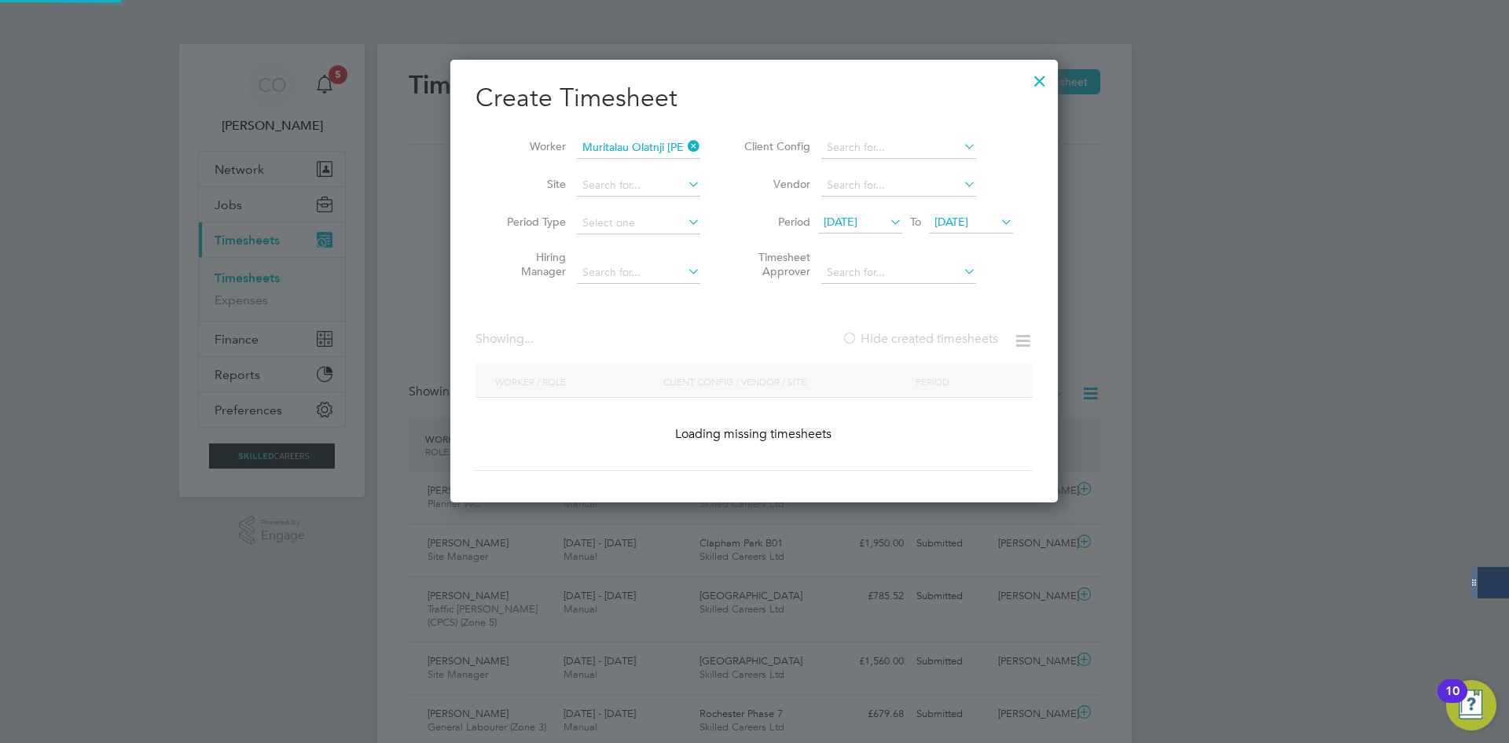
click at [931, 342] on label "Hide created timesheets" at bounding box center [920, 339] width 156 height 16
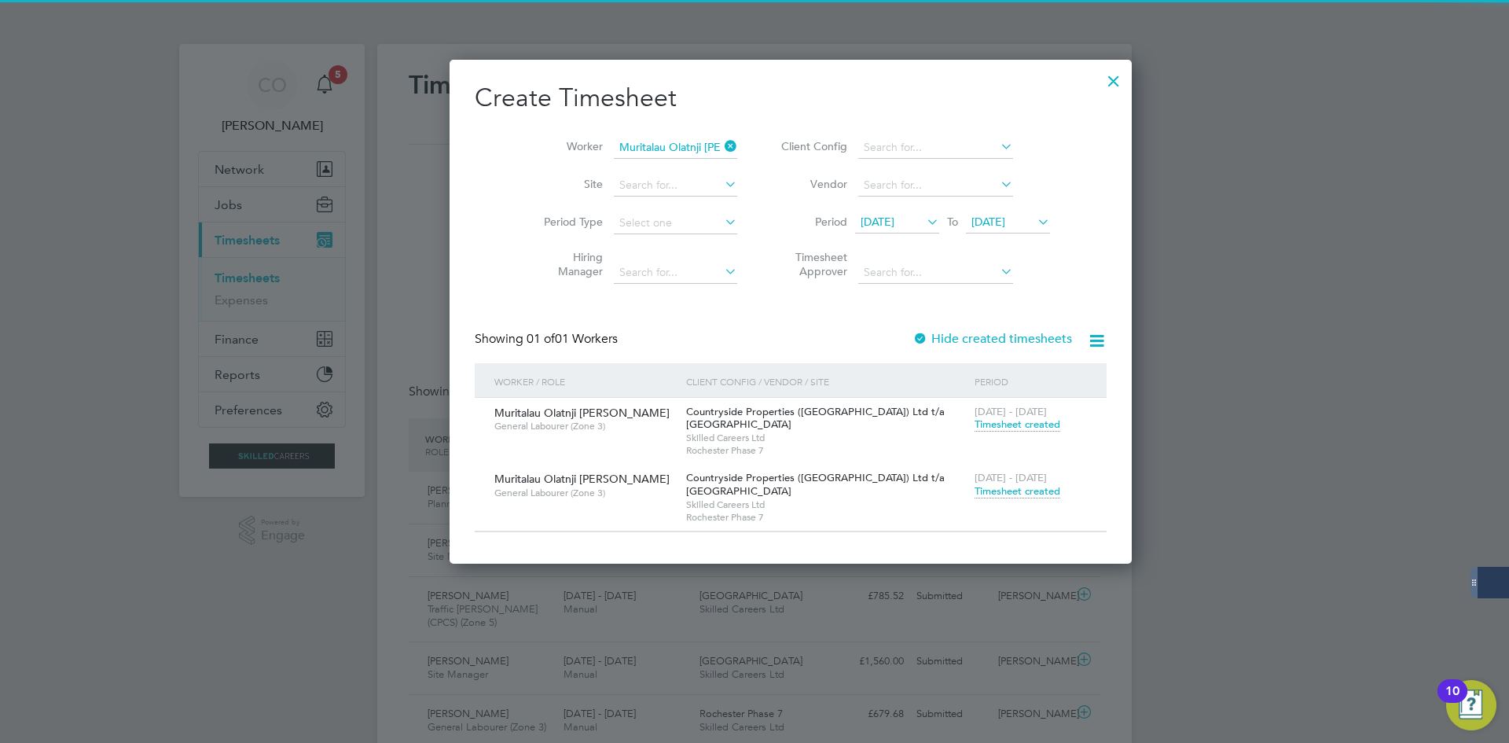
click at [974, 484] on span "Timesheet created" at bounding box center [1017, 491] width 86 height 14
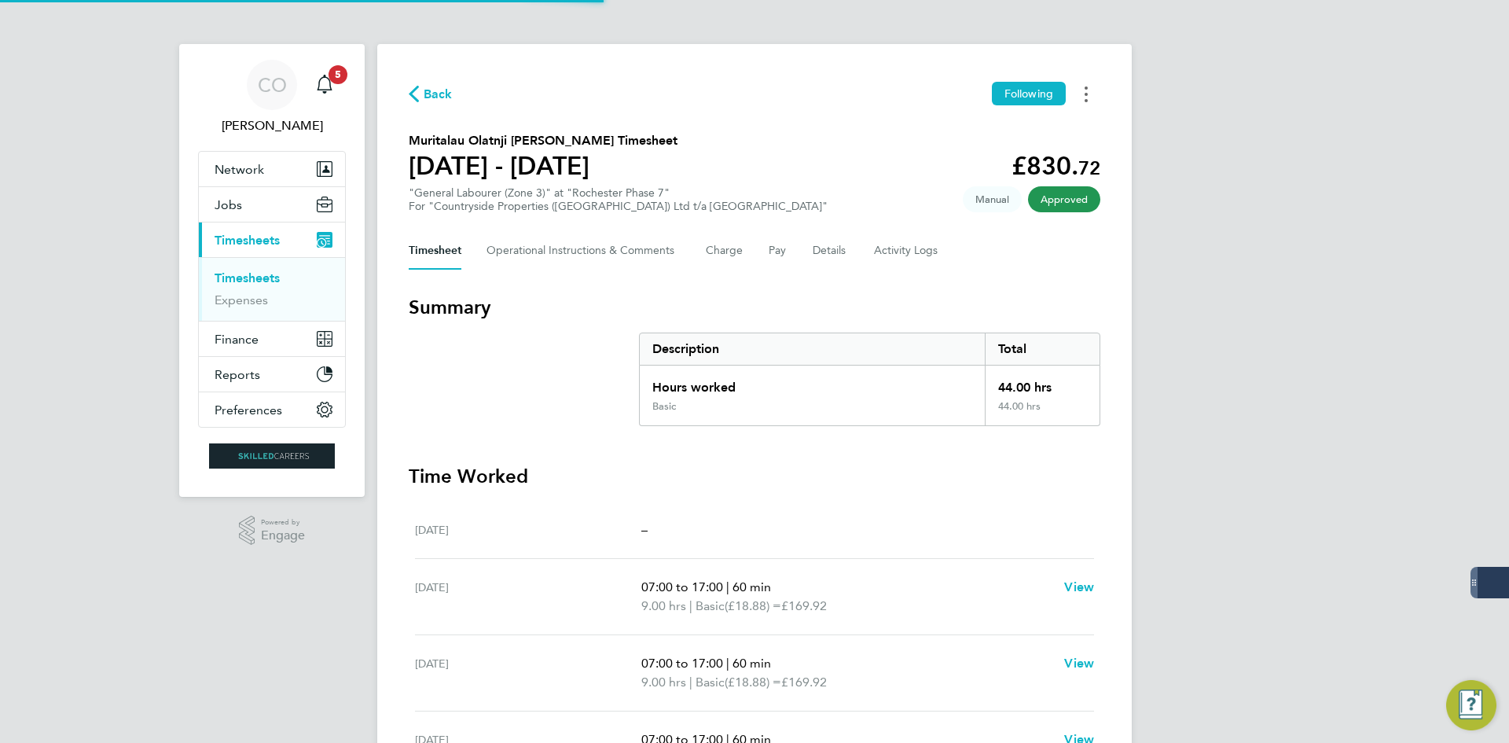
click at [1085, 93] on circle "Timesheets Menu" at bounding box center [1085, 94] width 3 height 3
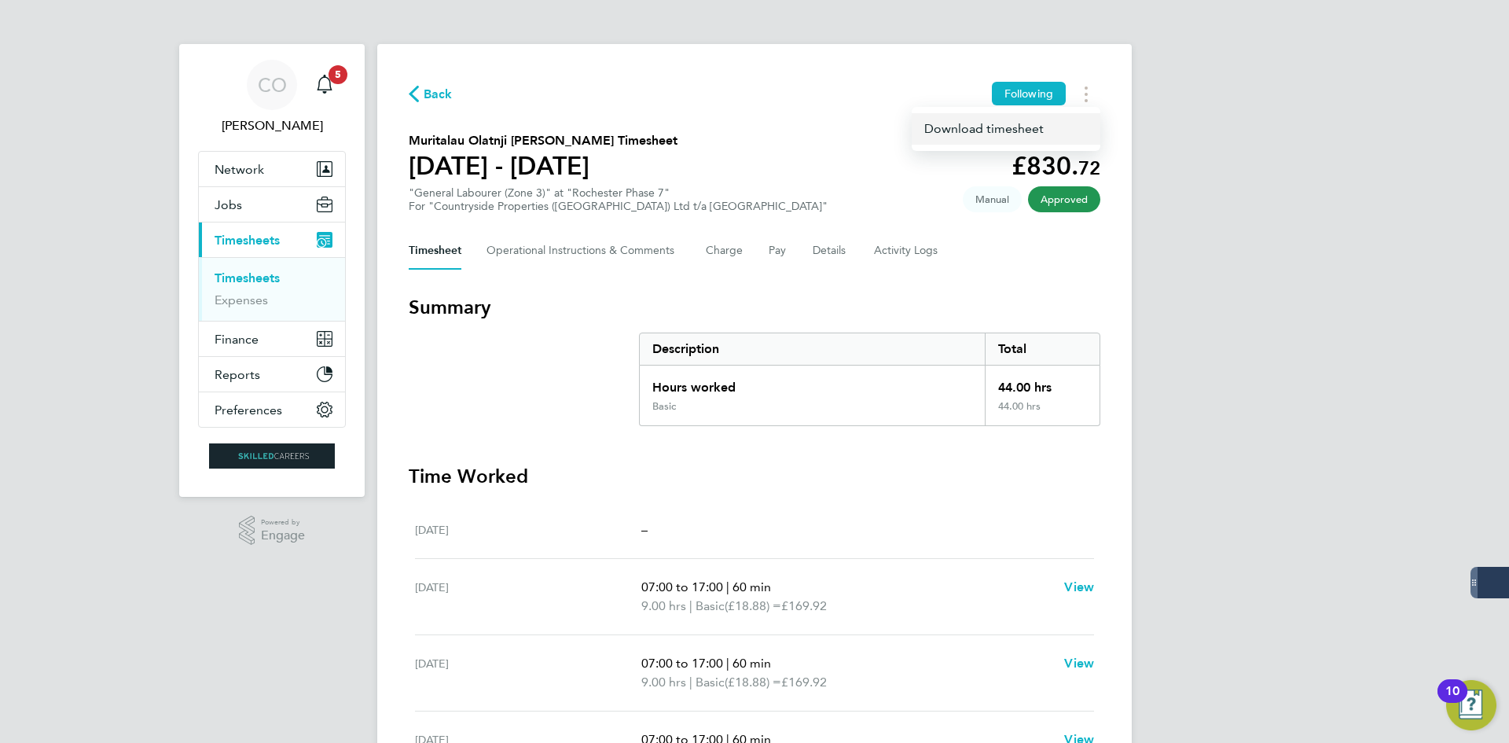
drag, startPoint x: 1004, startPoint y: 134, endPoint x: 834, endPoint y: 141, distance: 169.9
click at [1003, 134] on link "Download timesheet" at bounding box center [1005, 128] width 189 height 31
drag, startPoint x: 437, startPoint y: 86, endPoint x: 451, endPoint y: 90, distance: 14.9
click at [437, 87] on span "Back" at bounding box center [438, 94] width 29 height 19
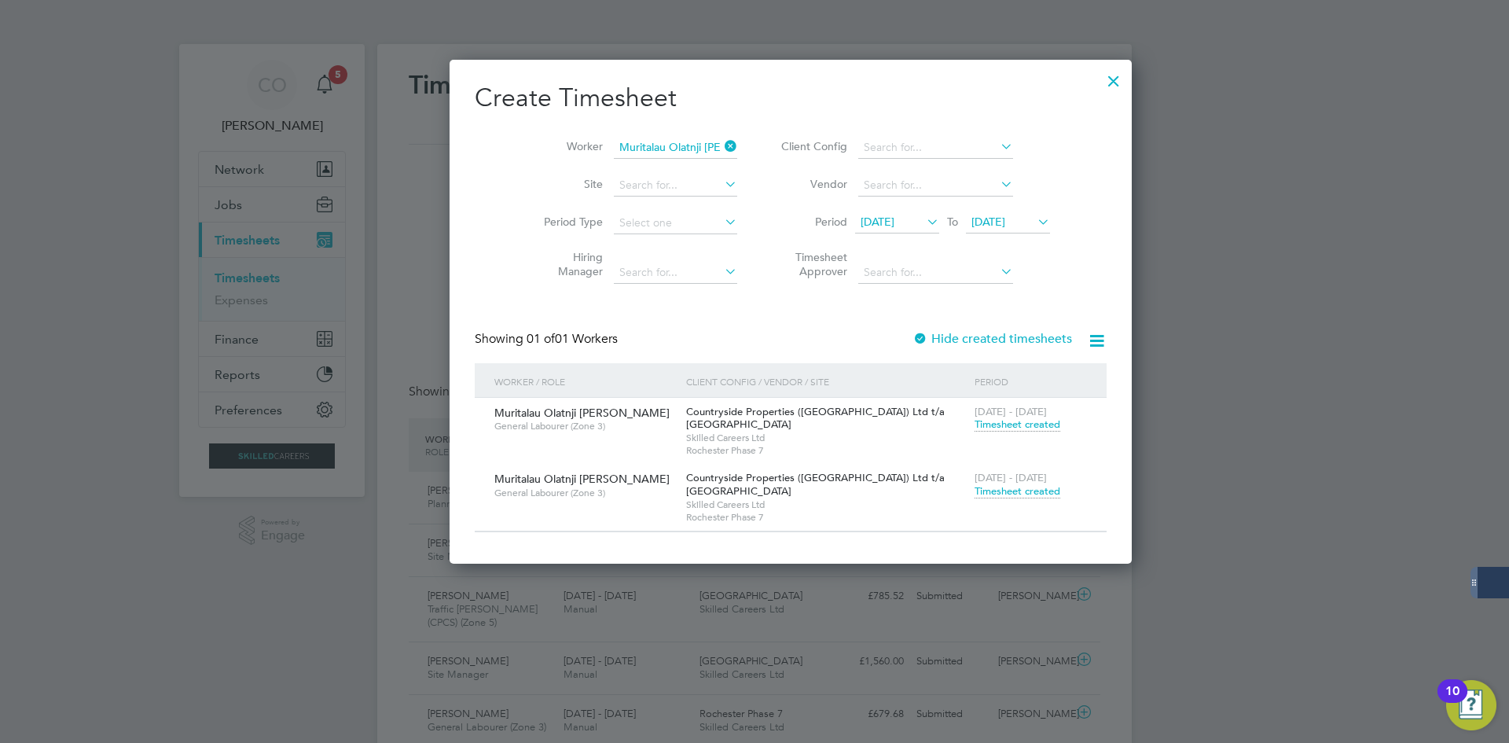
click at [721, 152] on icon at bounding box center [721, 146] width 0 height 22
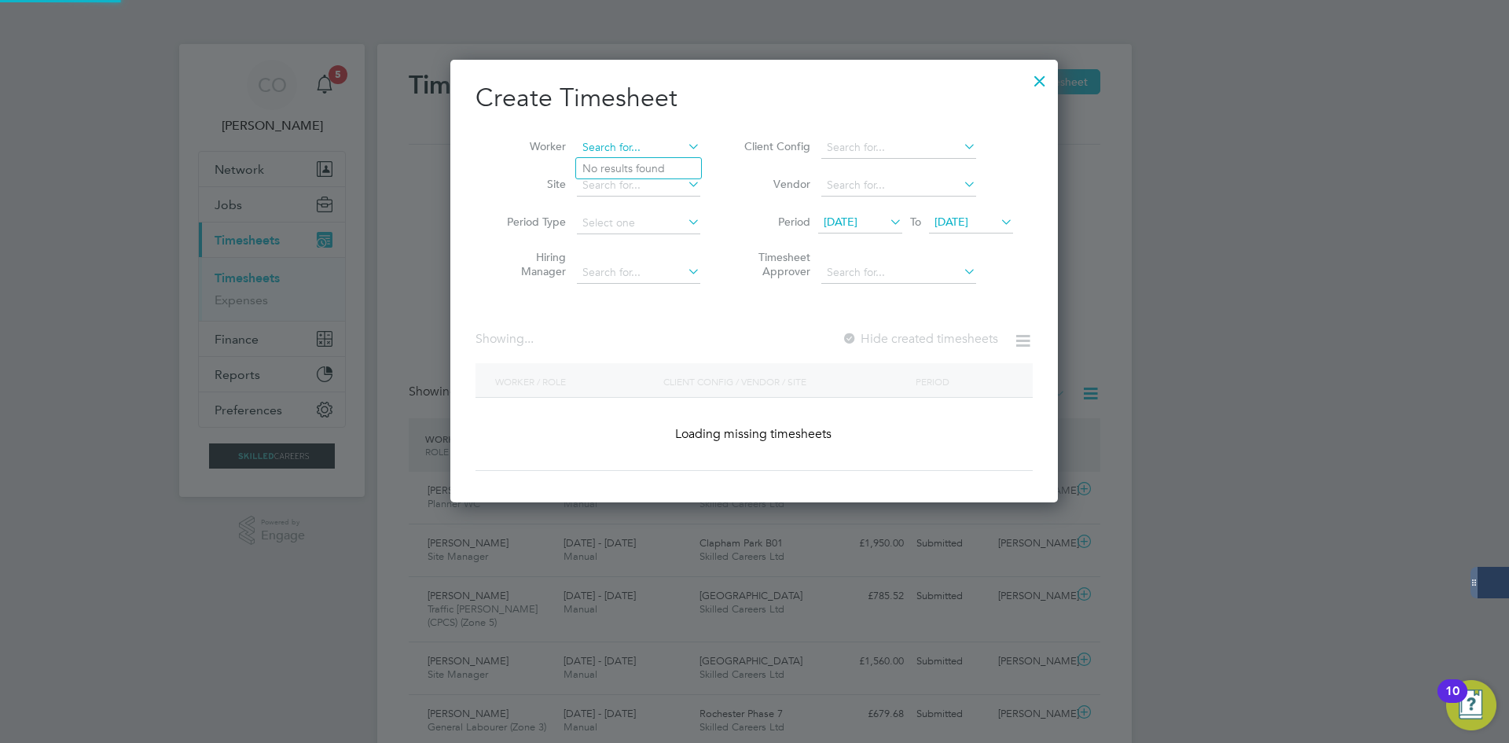
click at [633, 144] on input at bounding box center [638, 148] width 123 height 22
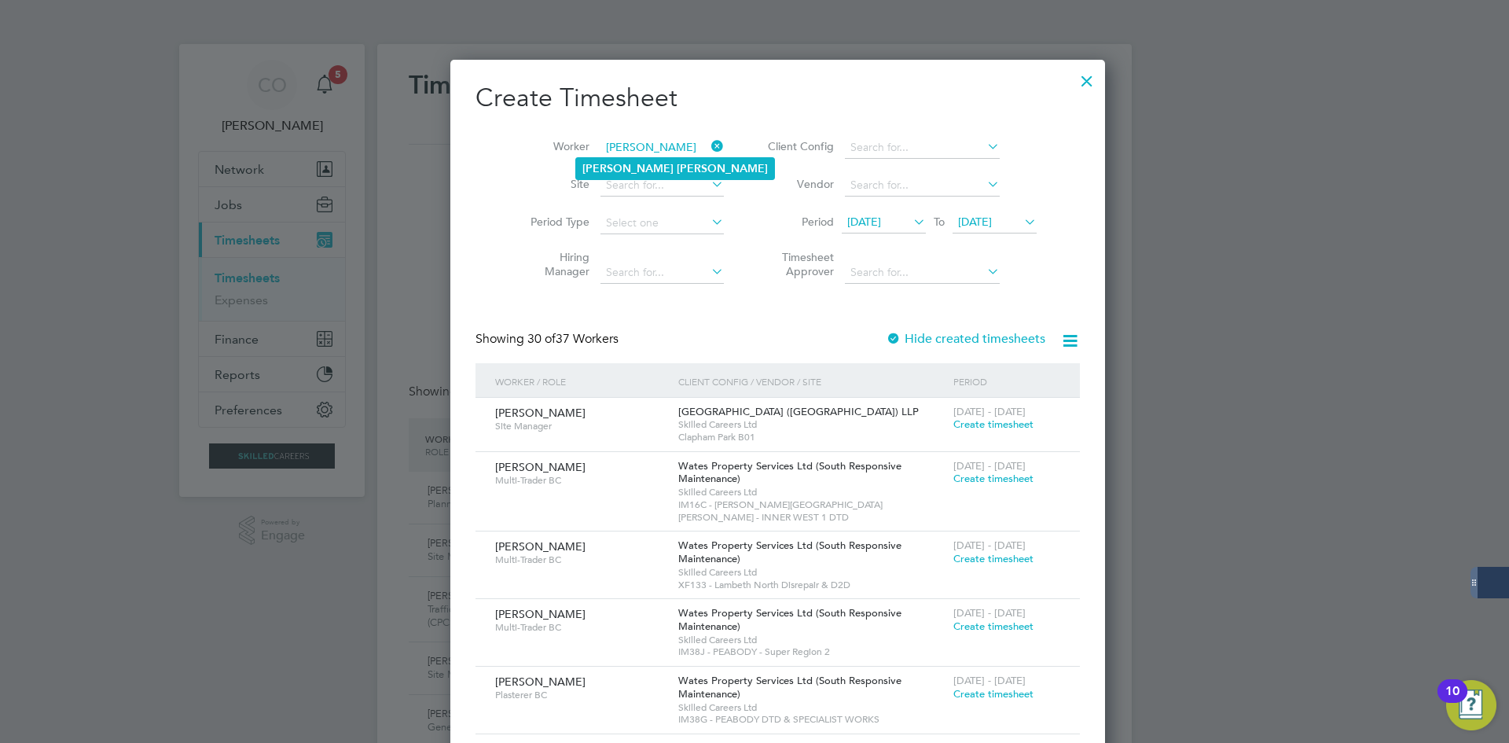
click at [648, 160] on li "[PERSON_NAME]" at bounding box center [675, 168] width 198 height 21
type input "[PERSON_NAME]"
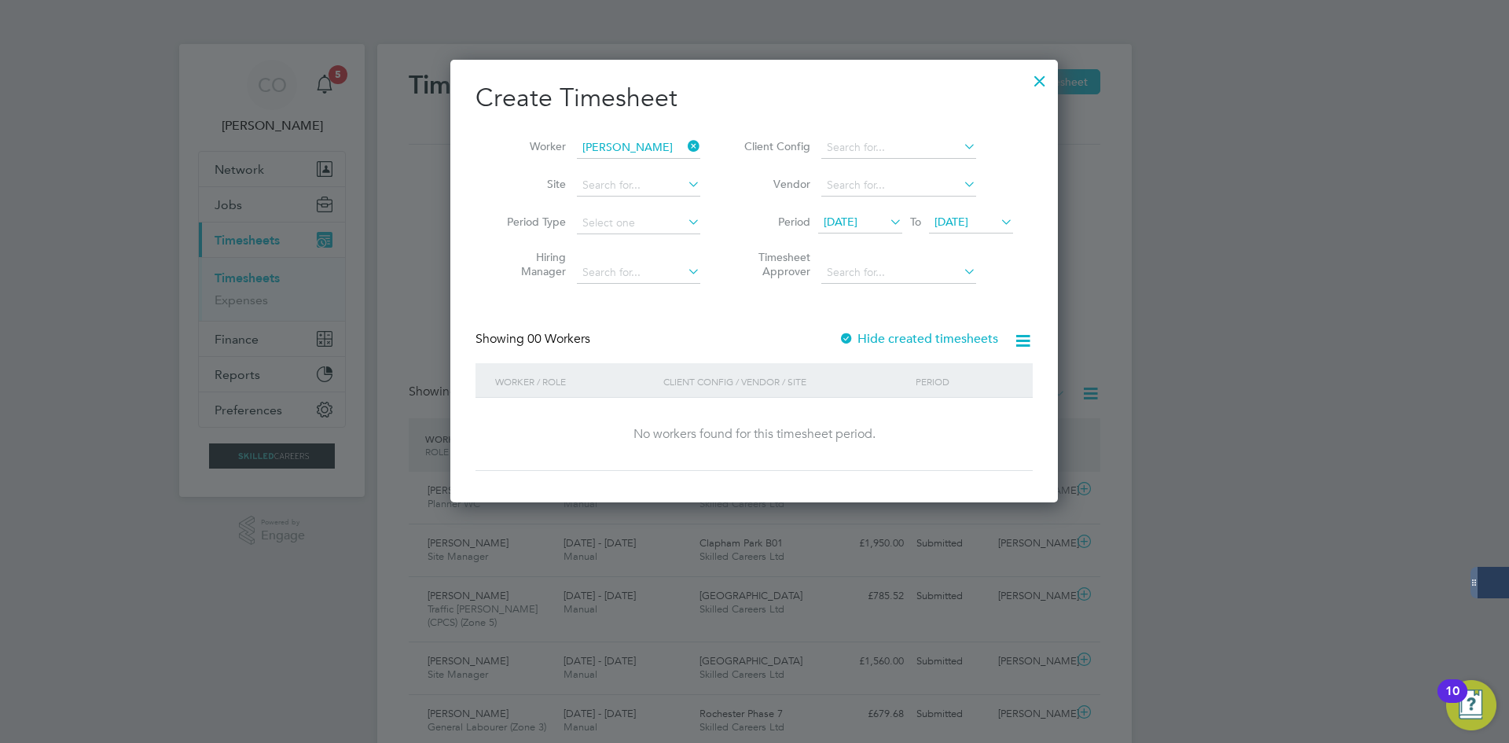
click at [904, 337] on label "Hide created timesheets" at bounding box center [918, 339] width 160 height 16
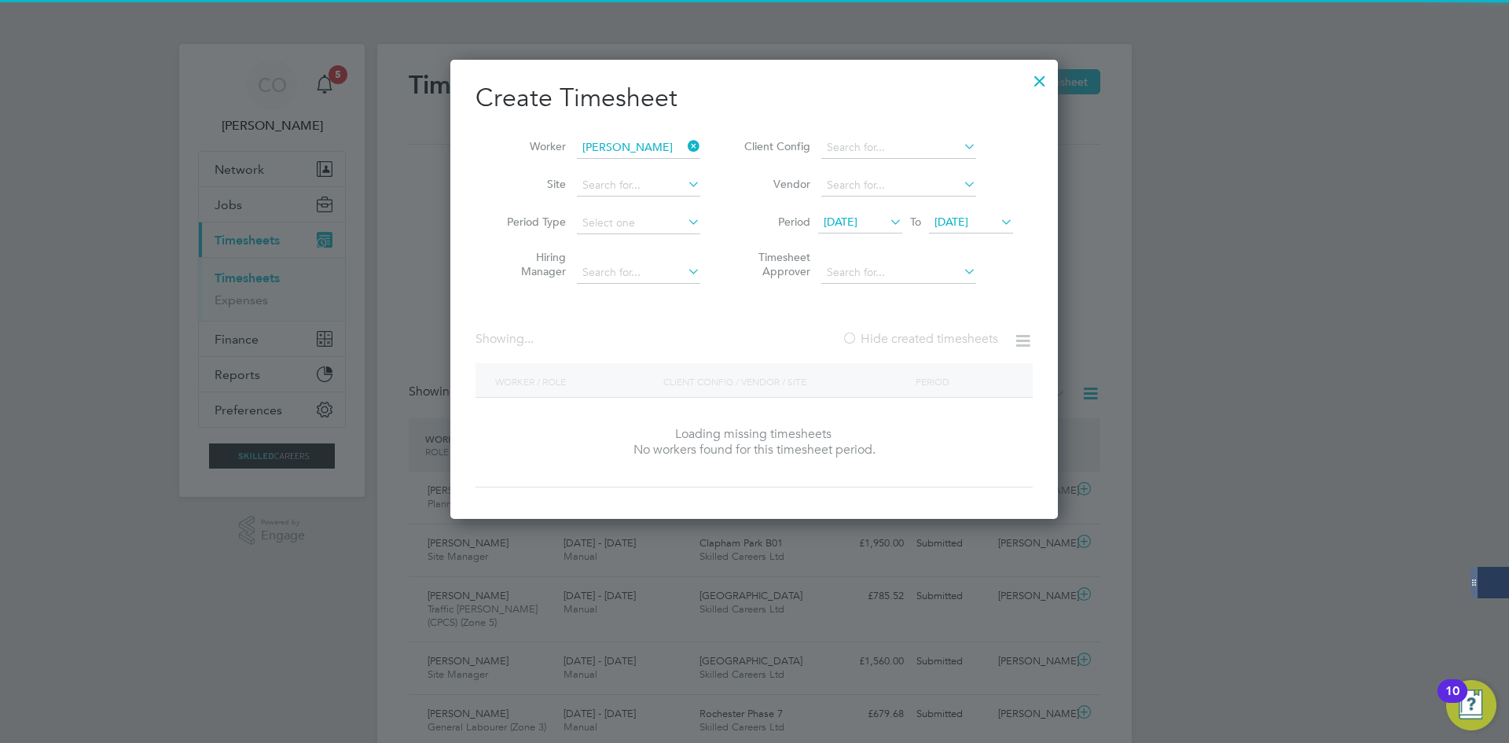
click at [904, 337] on label "Hide created timesheets" at bounding box center [920, 339] width 156 height 16
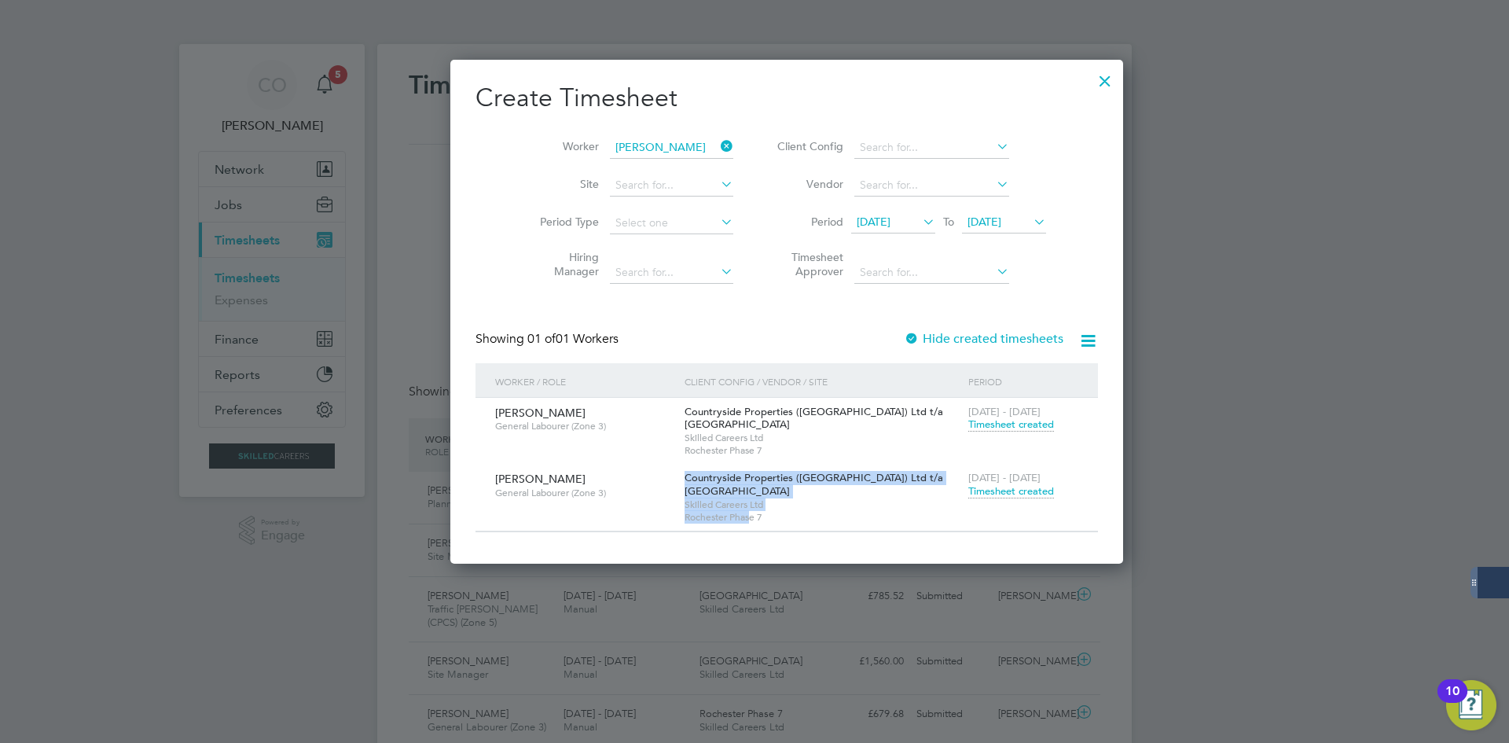
drag, startPoint x: 664, startPoint y: 482, endPoint x: 745, endPoint y: 518, distance: 88.6
click at [743, 518] on div "Countryside Properties (UK) Ltd t/a [GEOGRAPHIC_DATA] Skilled Careers Ltd [GEOG…" at bounding box center [822, 497] width 284 height 67
click at [814, 512] on span "Rochester Phase 7" at bounding box center [822, 517] width 276 height 13
click at [964, 493] on div "[DATE] - [DATE] Timesheet created" at bounding box center [1023, 485] width 118 height 42
click at [968, 493] on span "Timesheet created" at bounding box center [1011, 491] width 86 height 14
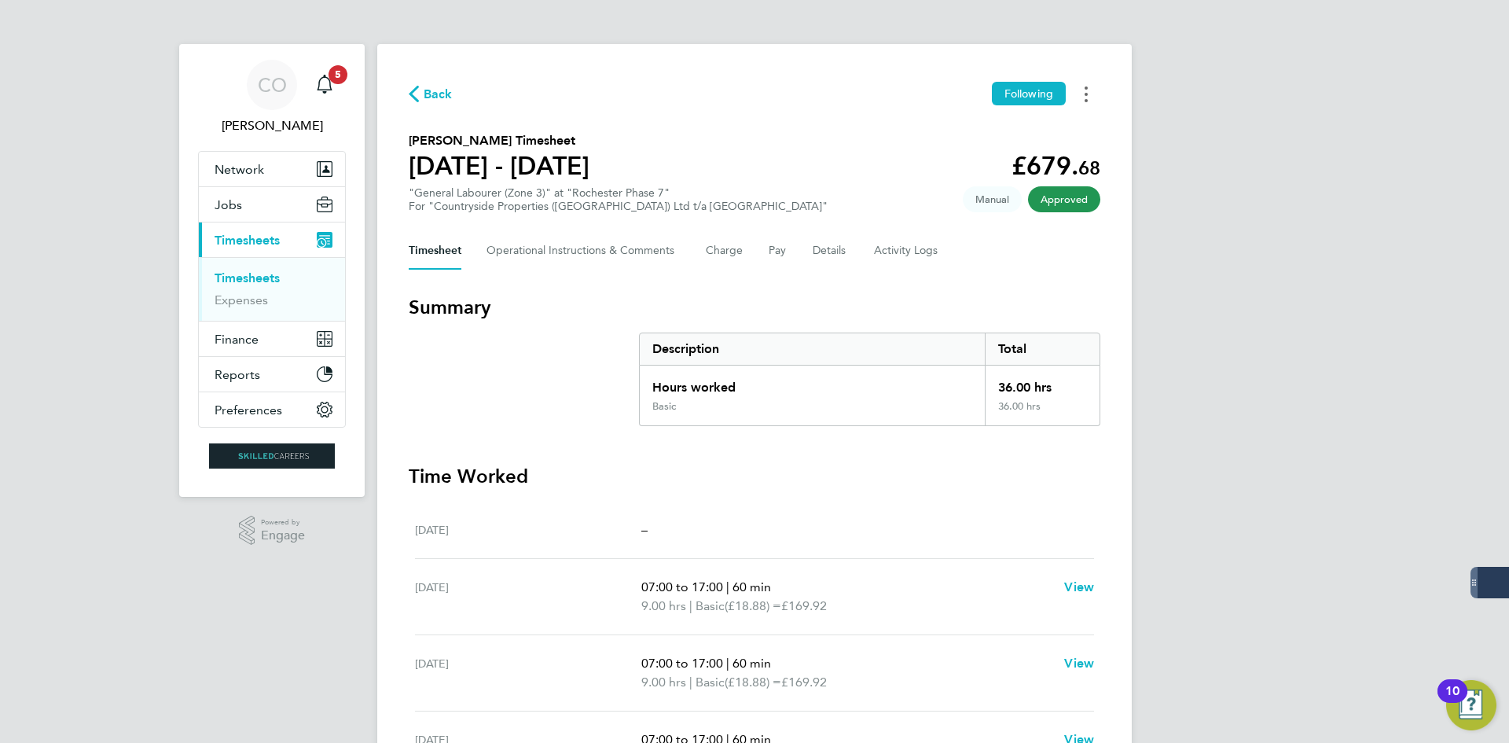
click at [1092, 105] on button "Timesheets Menu" at bounding box center [1086, 94] width 28 height 24
click at [1001, 146] on div "Download timesheet" at bounding box center [1005, 129] width 189 height 44
click at [999, 130] on link "Download timesheet" at bounding box center [1005, 128] width 189 height 31
